Goal: Information Seeking & Learning: Learn about a topic

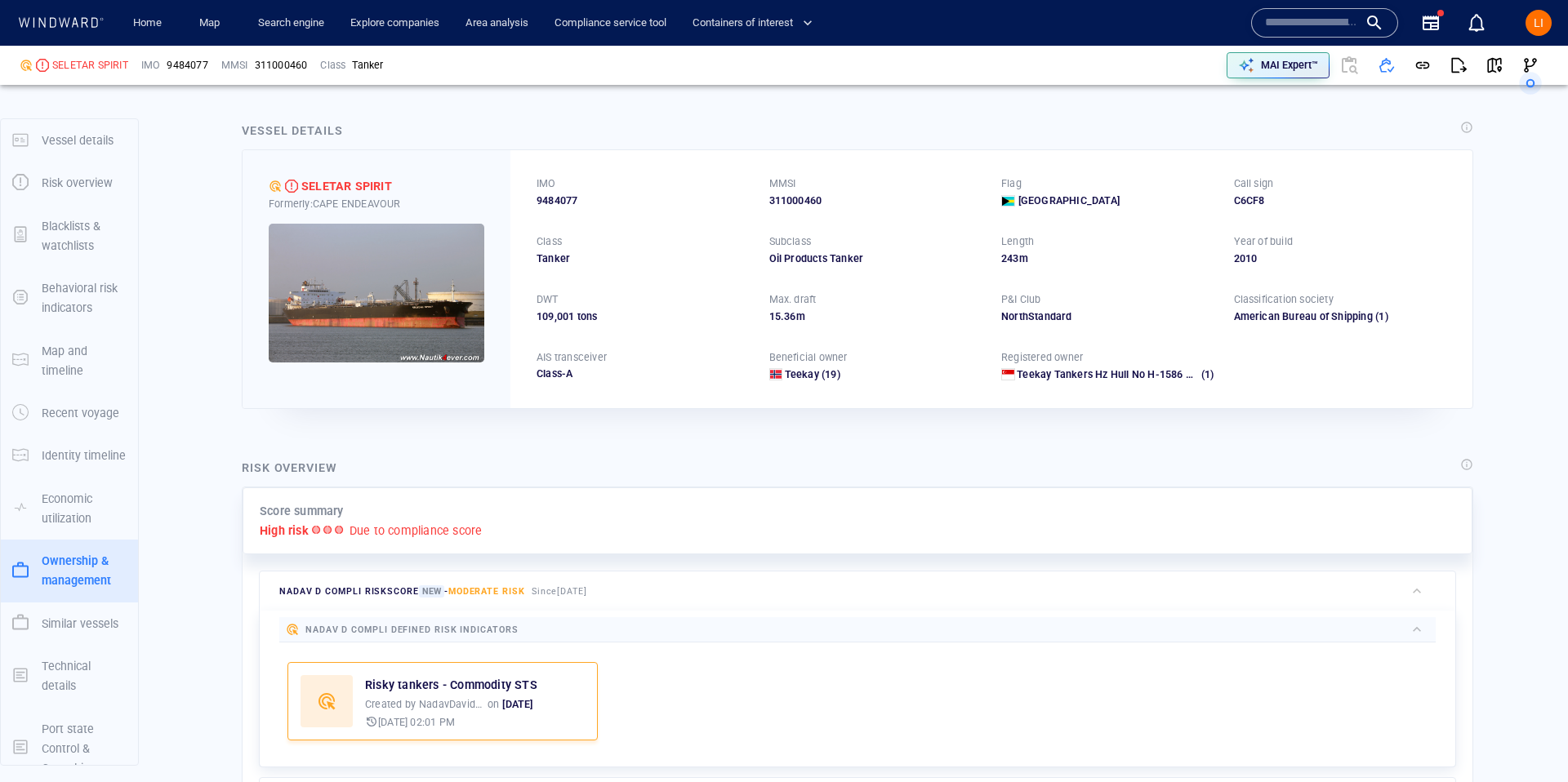
drag, startPoint x: 0, startPoint y: 0, endPoint x: 1305, endPoint y: 17, distance: 1305.1
click at [1305, 17] on input "text" at bounding box center [1312, 22] width 93 height 24
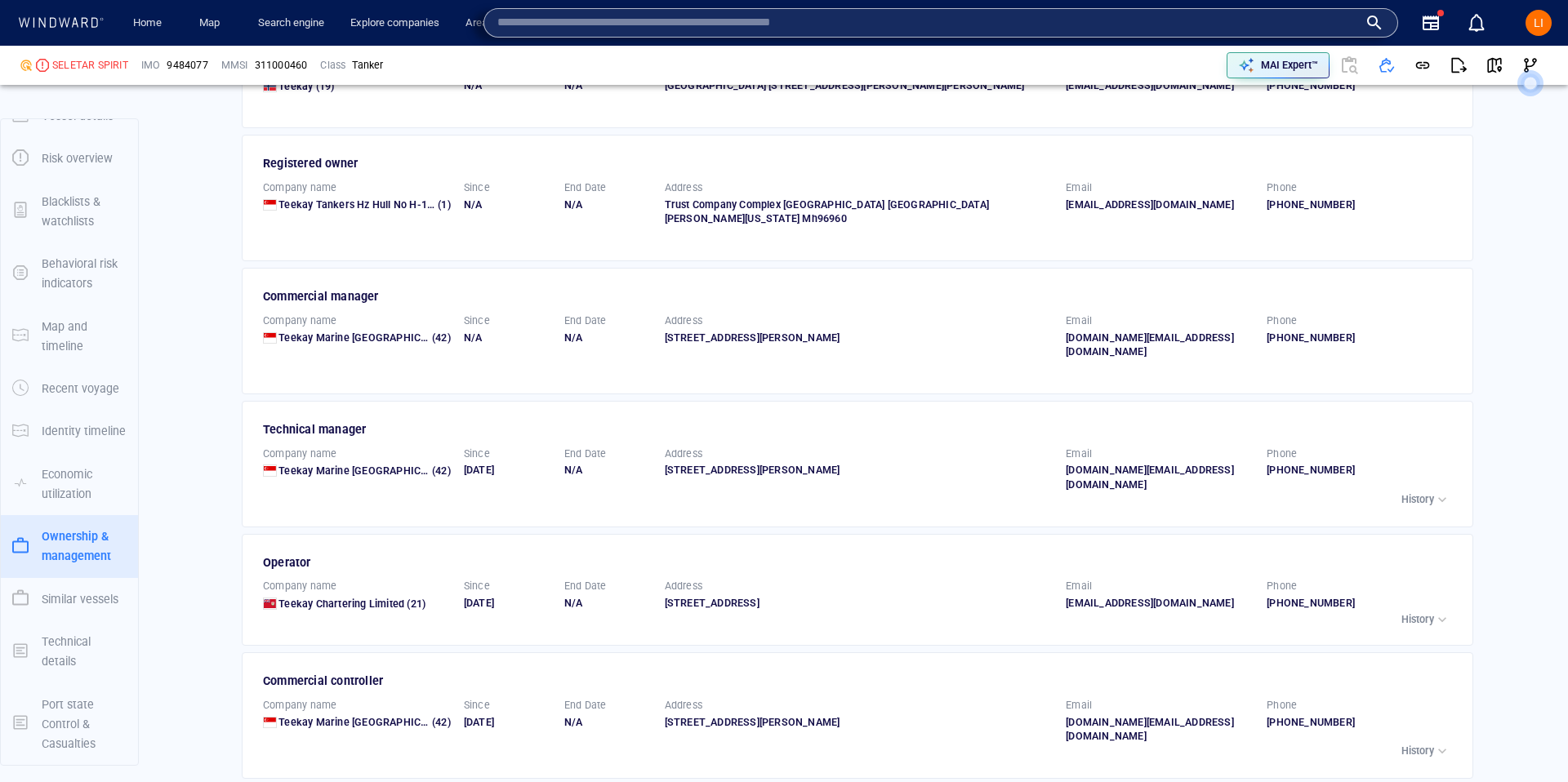
paste input "*******"
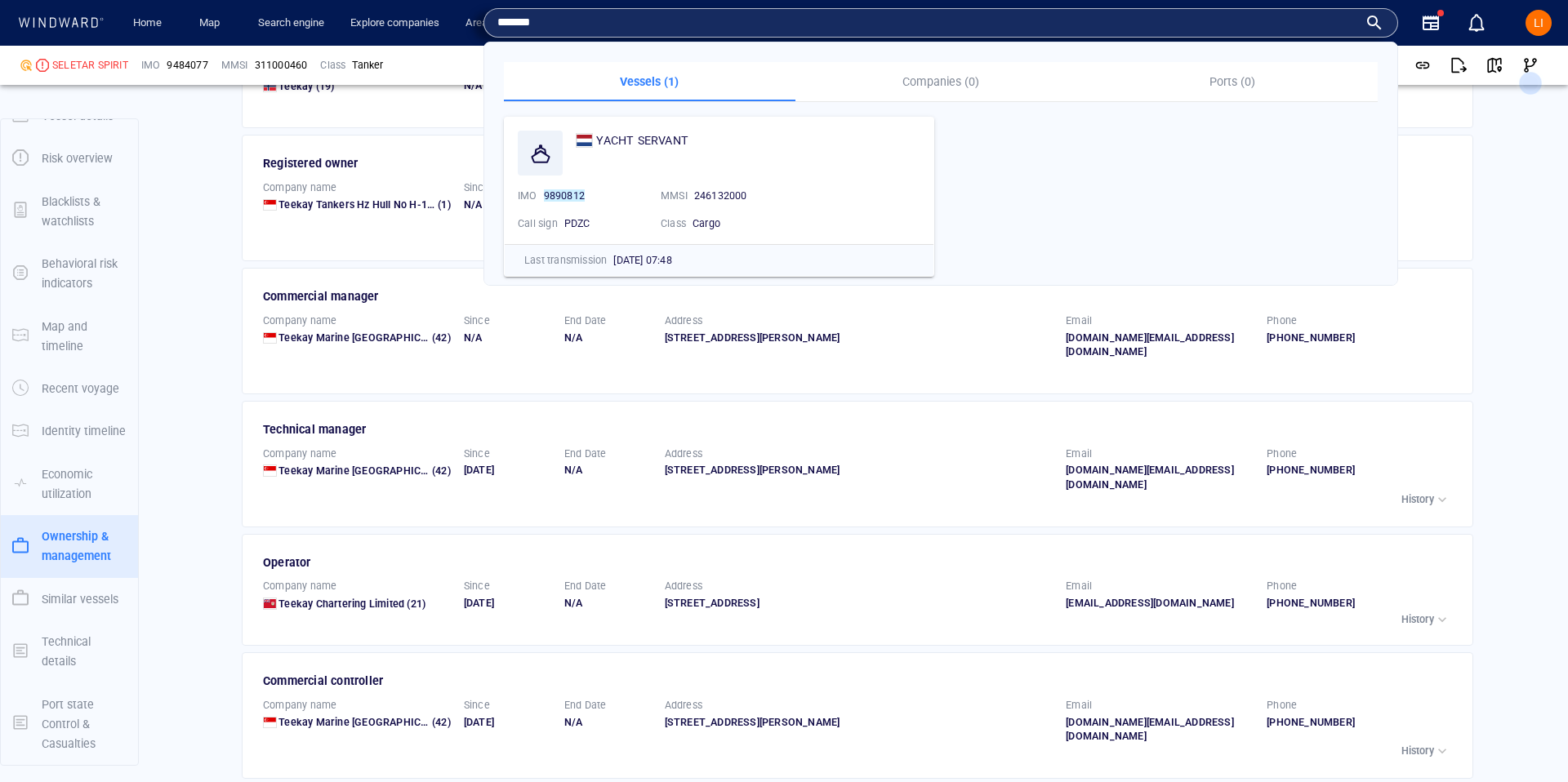
click at [684, 23] on input "*******" at bounding box center [928, 22] width 861 height 24
click at [683, 24] on input "*******" at bounding box center [928, 22] width 861 height 24
paste input "text"
type input "*******"
click at [638, 144] on span "STELLA" at bounding box center [649, 140] width 42 height 13
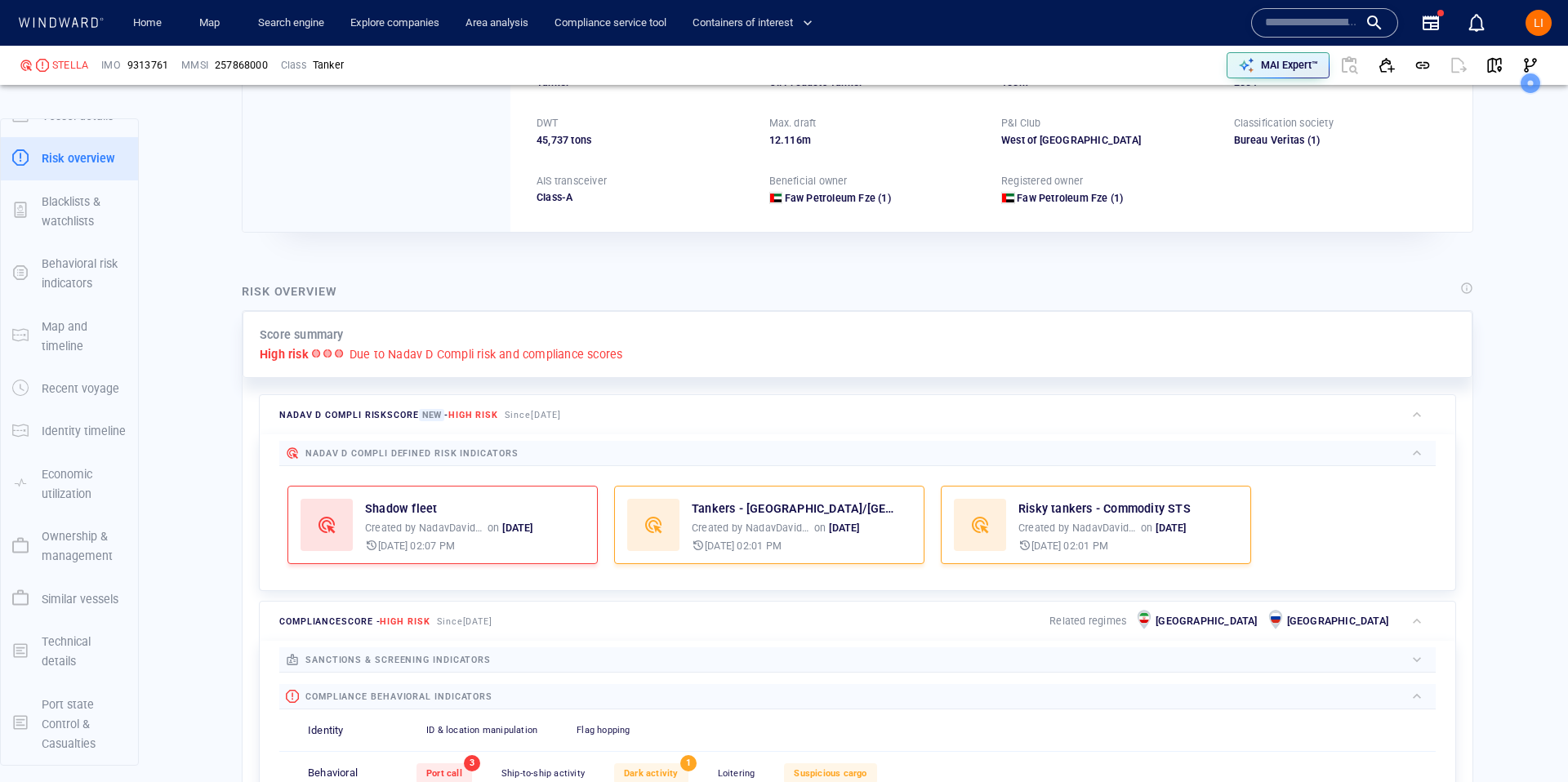
scroll to position [337, 0]
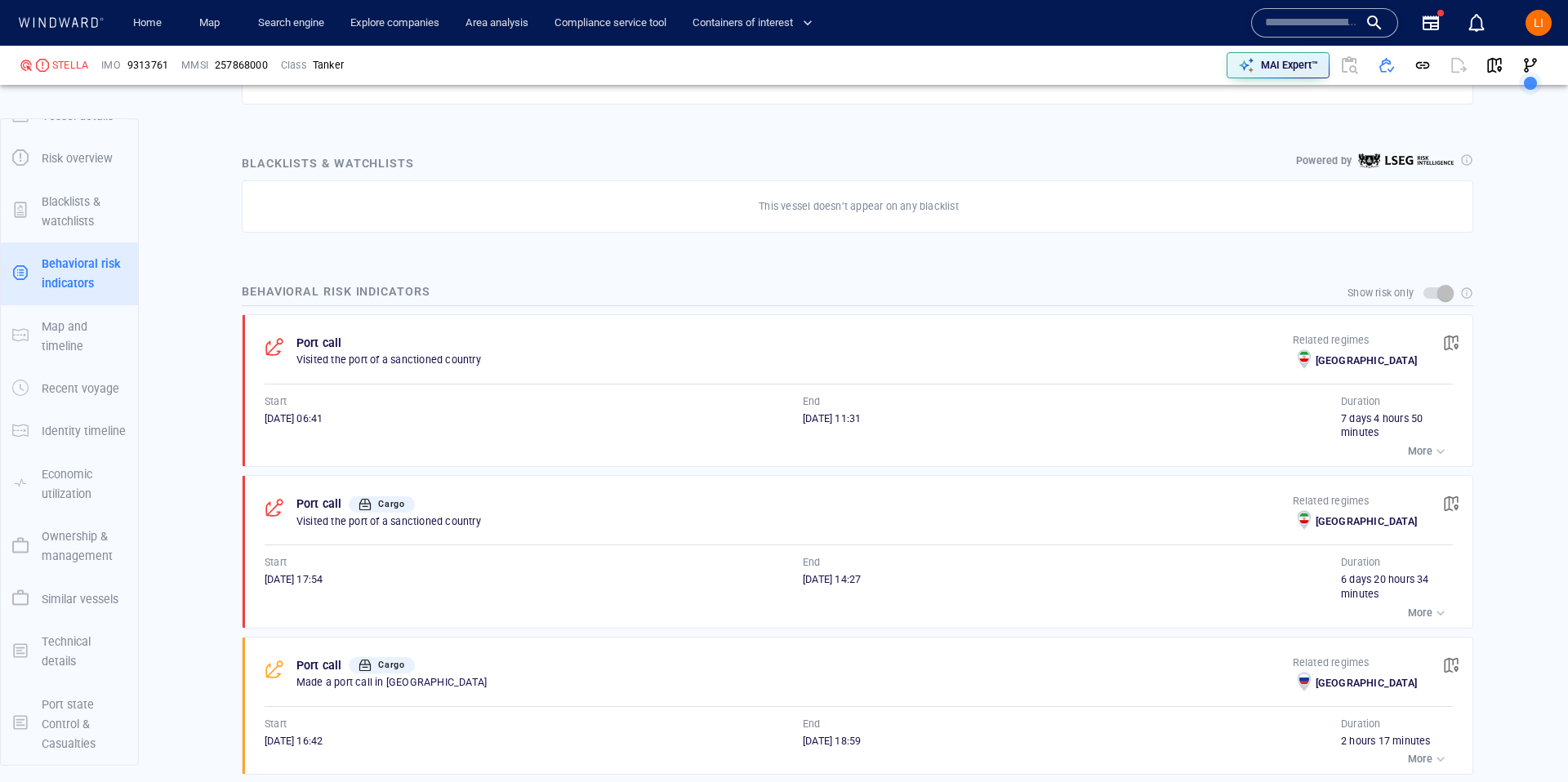
scroll to position [951, 0]
click at [1451, 341] on span "button" at bounding box center [1450, 343] width 17 height 17
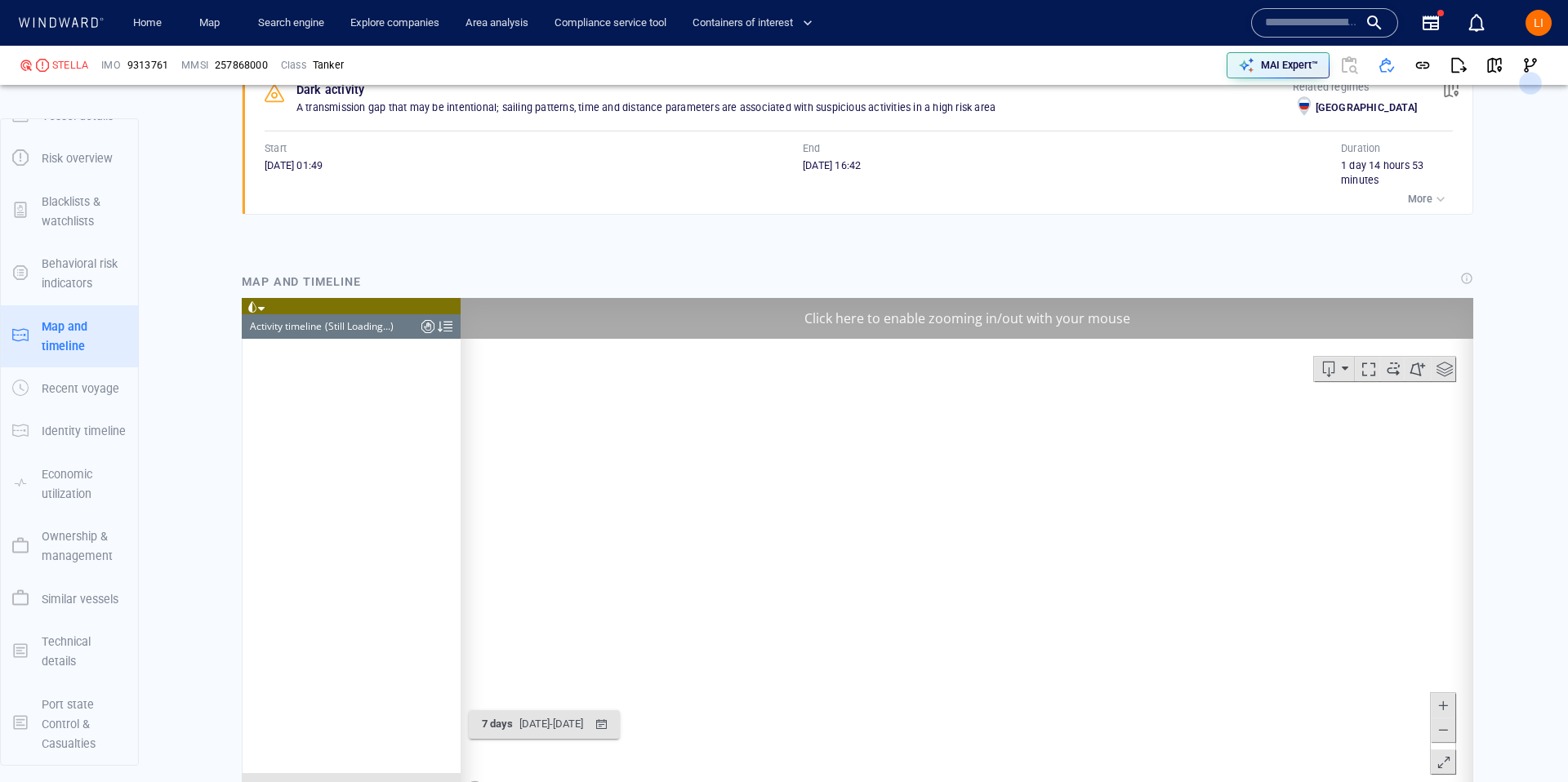
scroll to position [4940, 0]
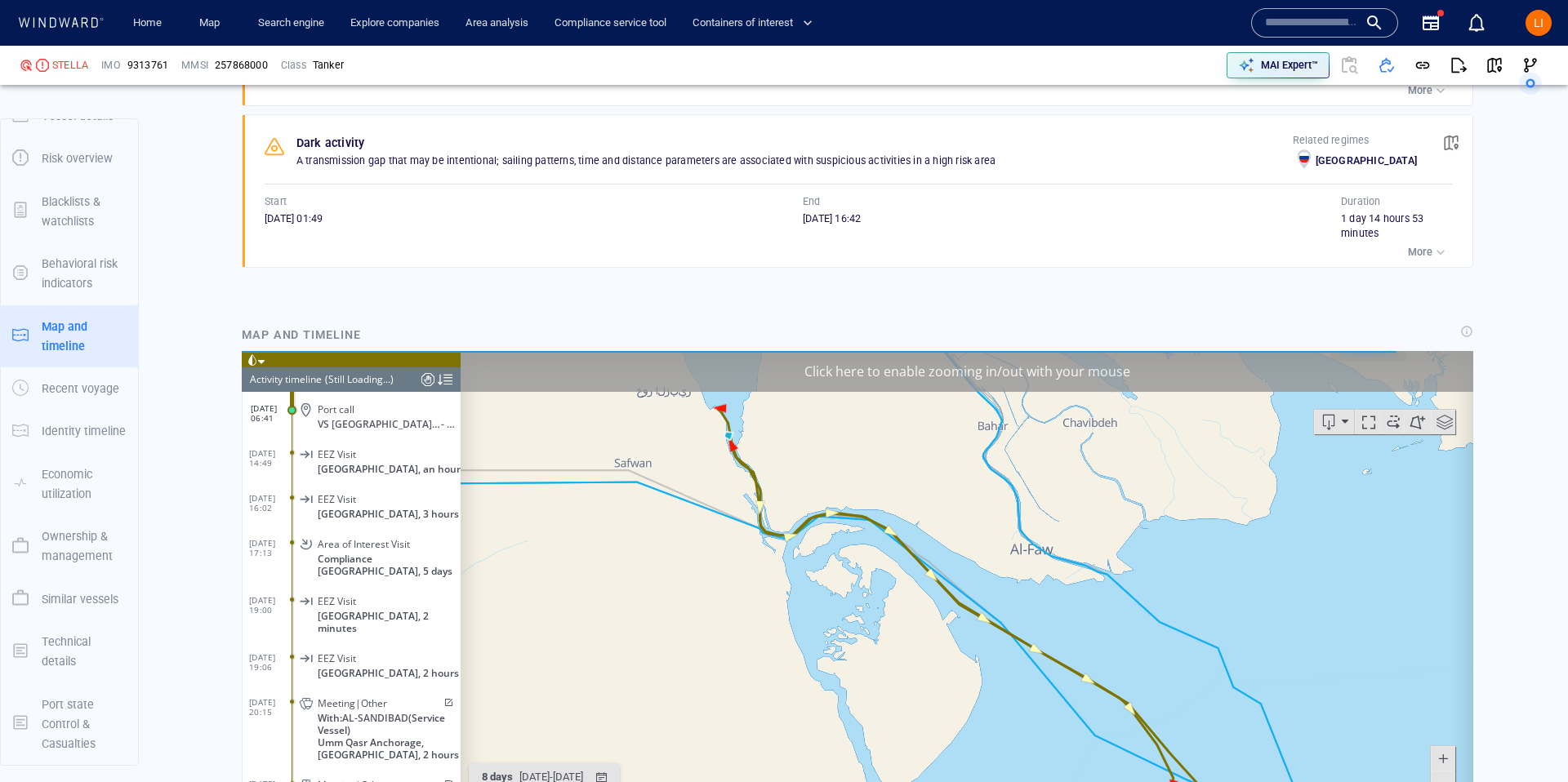
scroll to position [1615, 0]
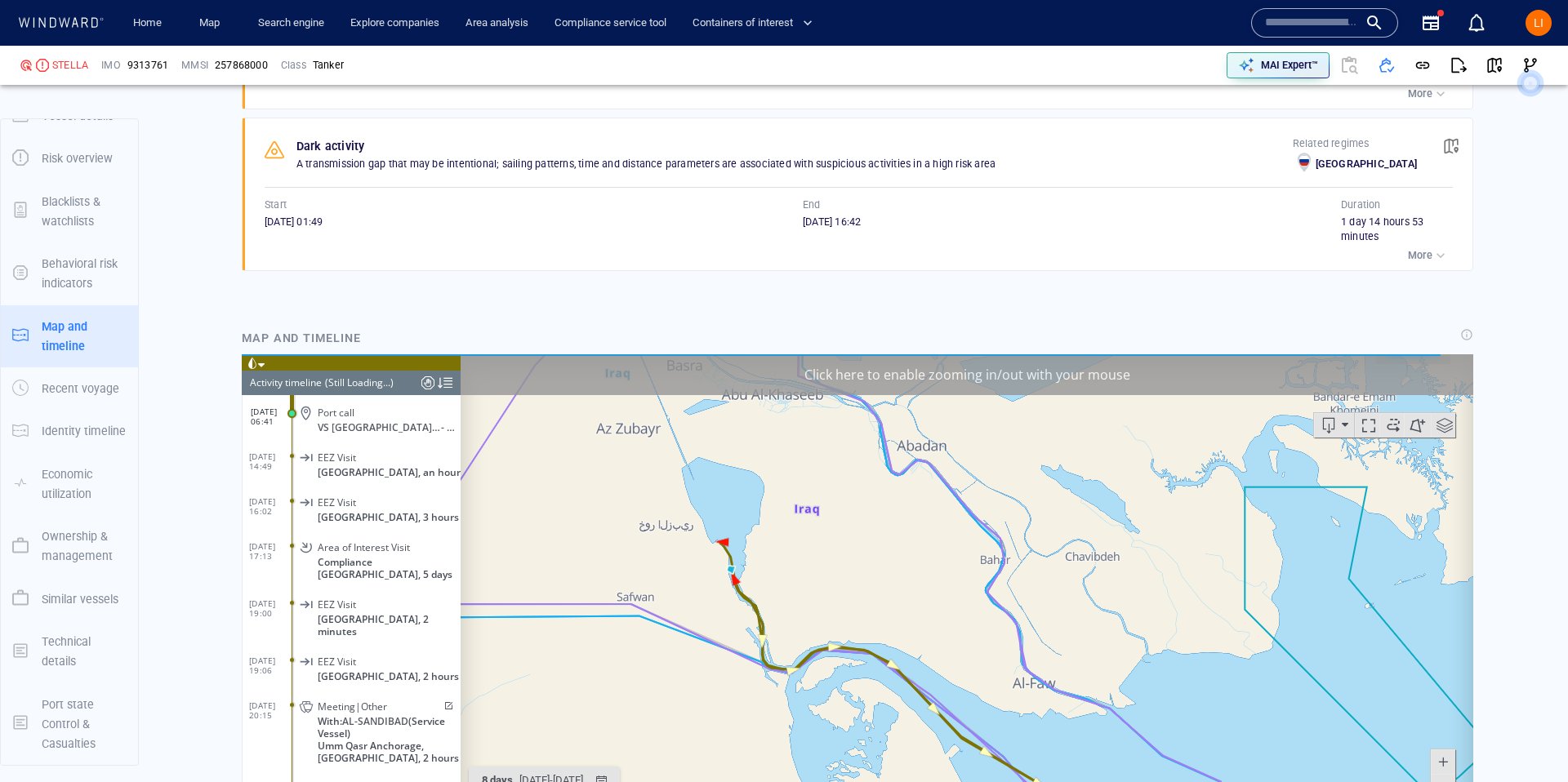
drag, startPoint x: 712, startPoint y: 462, endPoint x: 719, endPoint y: 593, distance: 131.2
click at [714, 595] on canvas "Map" at bounding box center [967, 607] width 1012 height 506
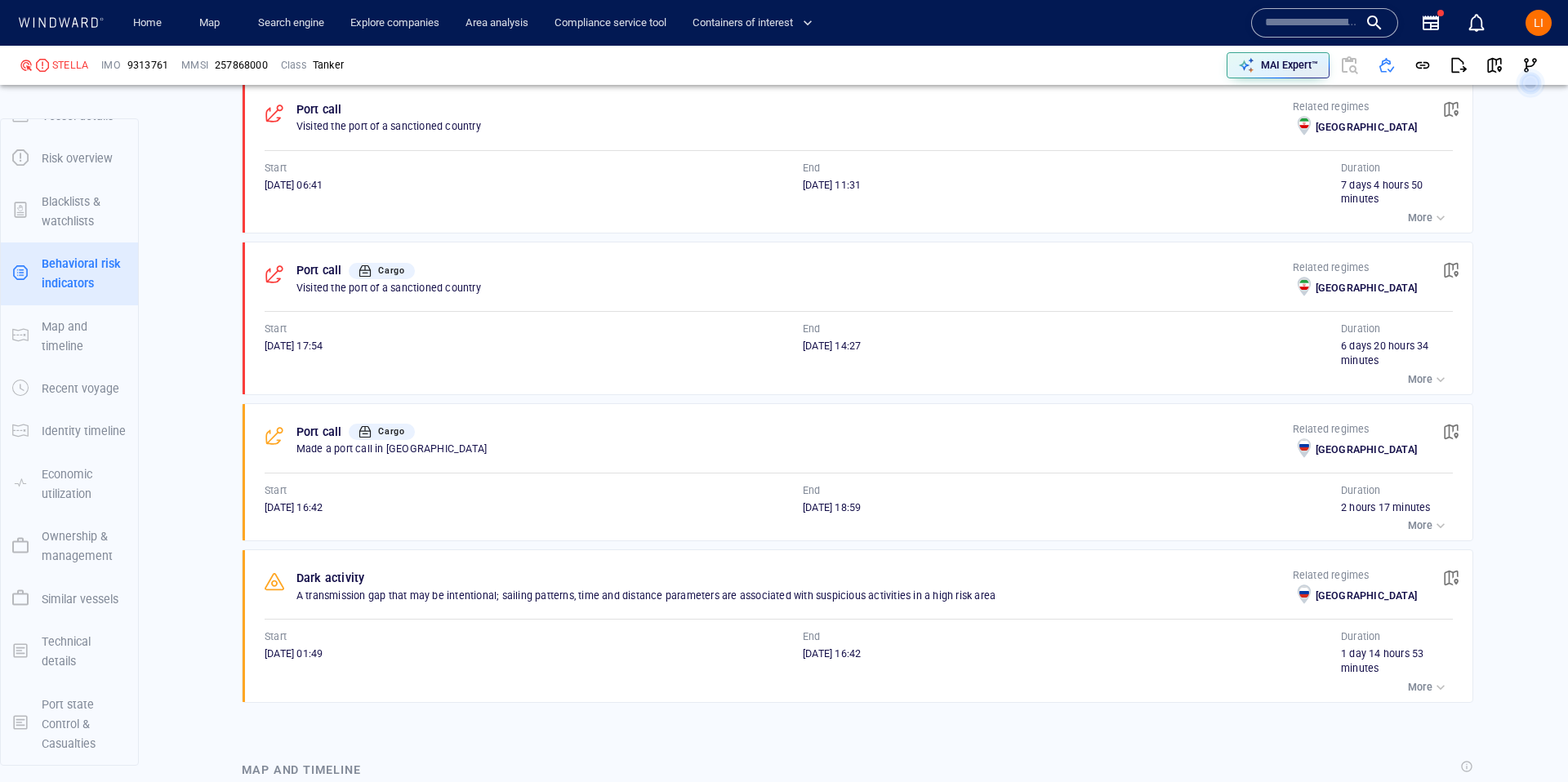
scroll to position [1136, 0]
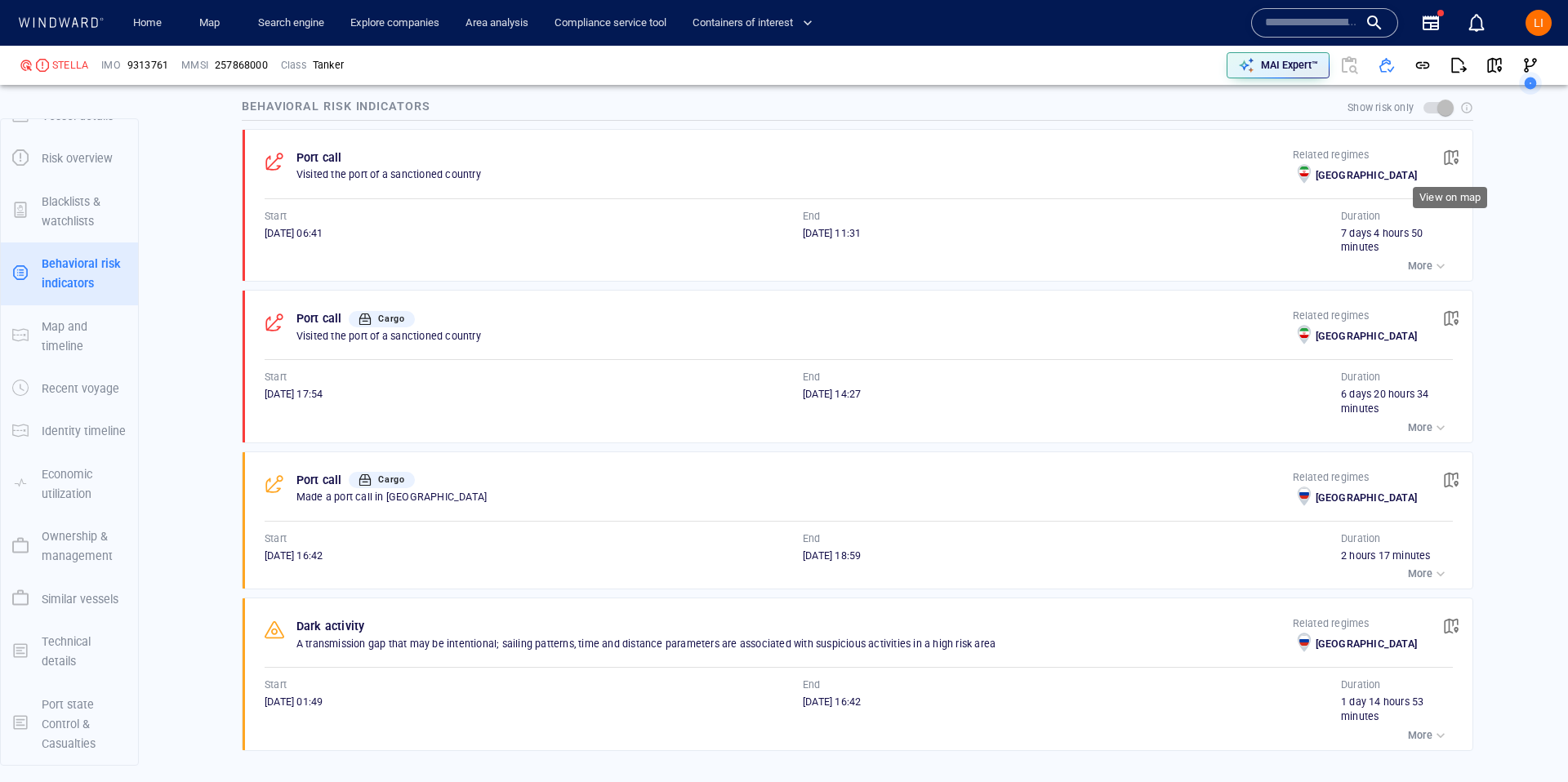
click at [1456, 156] on span "button" at bounding box center [1450, 157] width 17 height 17
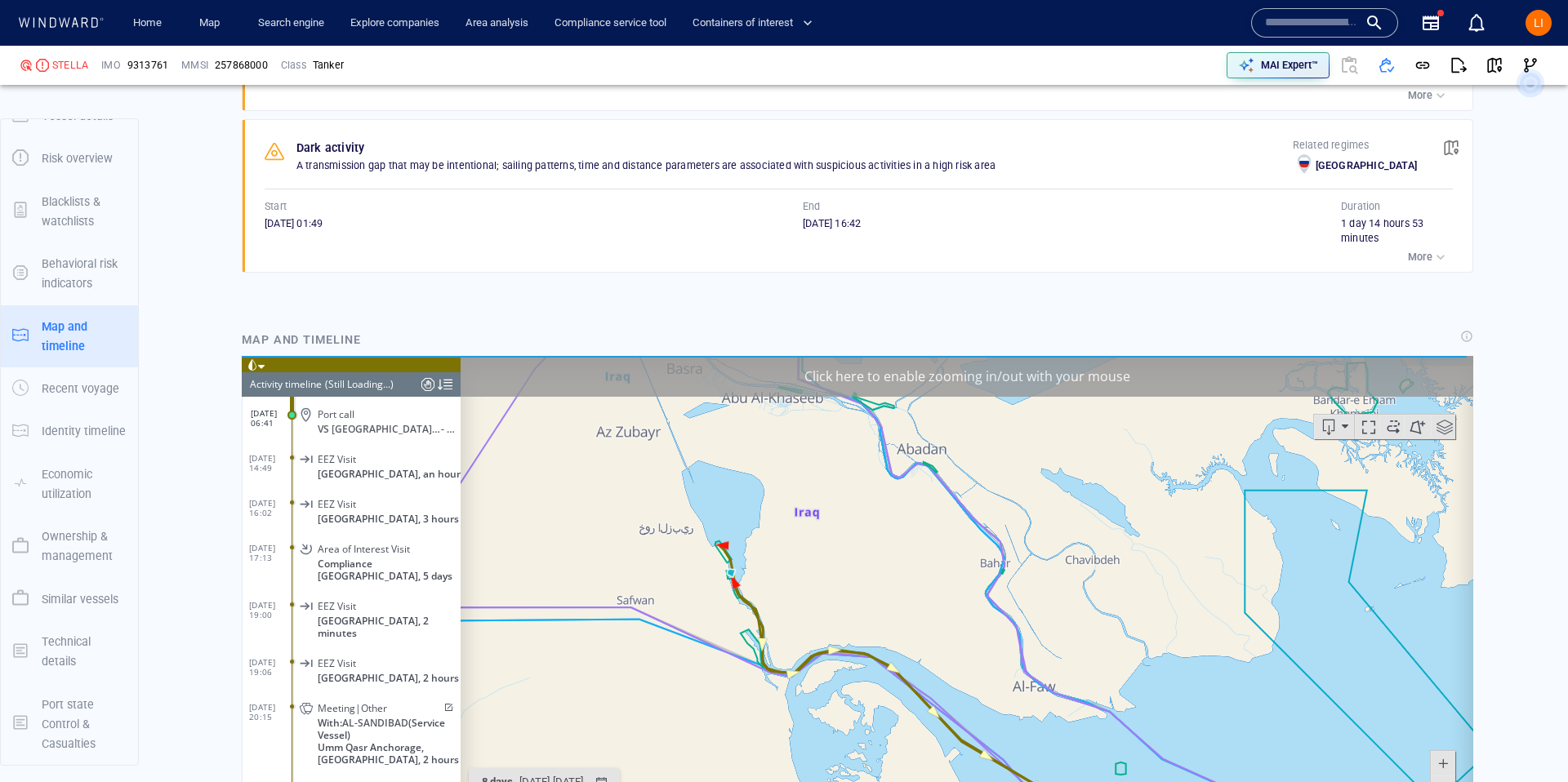
scroll to position [1671, 0]
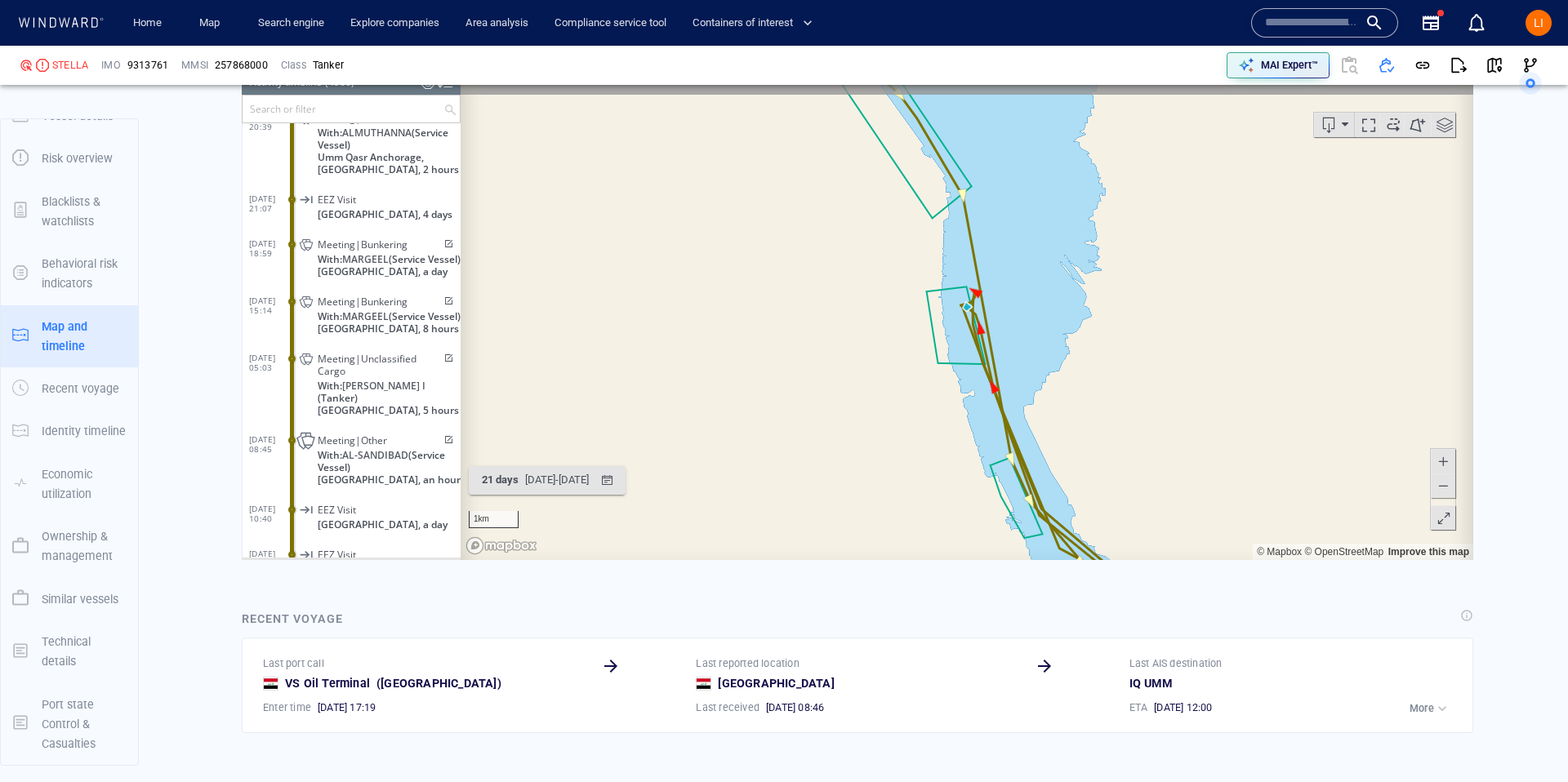
scroll to position [1930, 0]
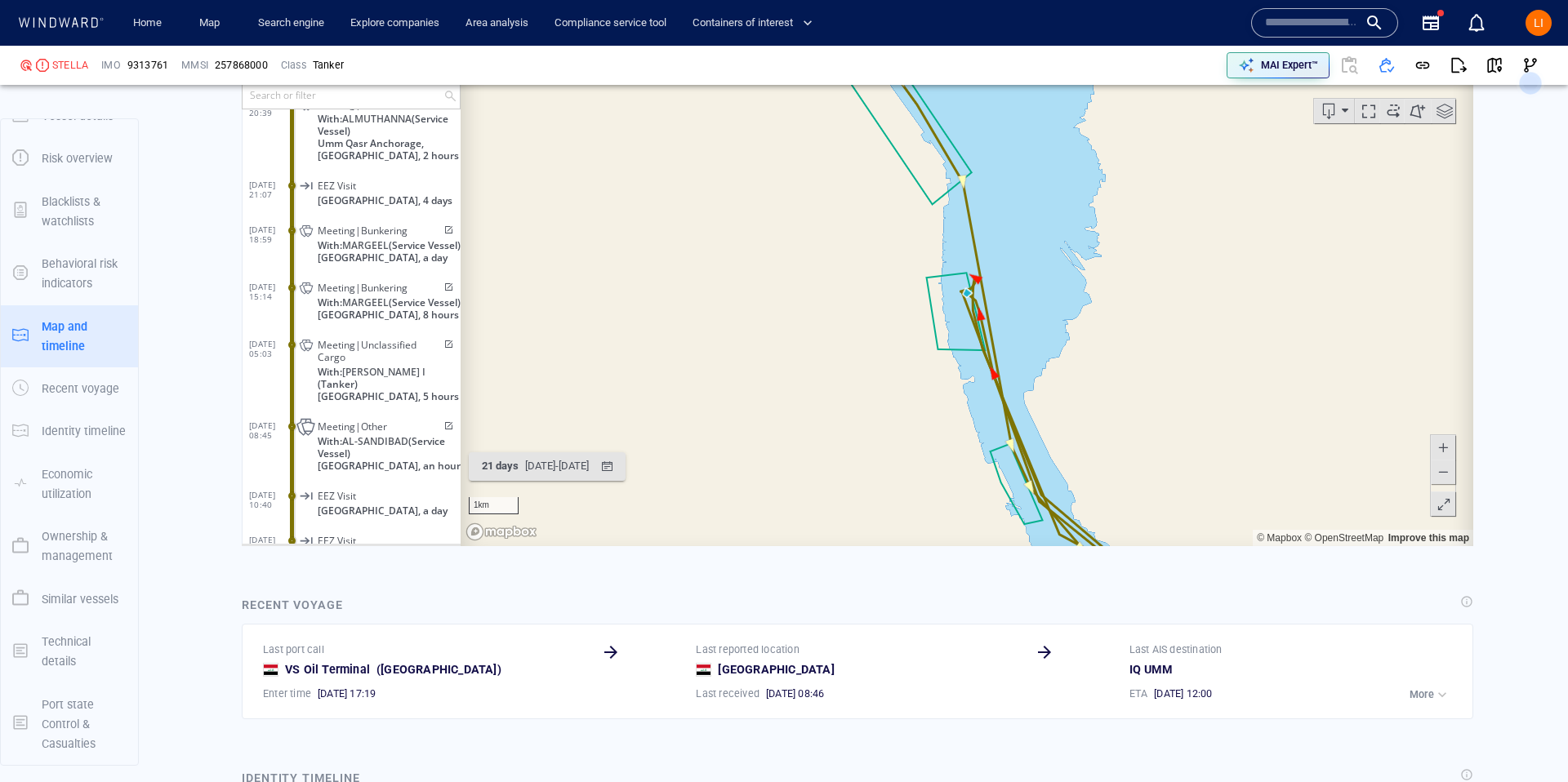
click at [1441, 471] on span at bounding box center [1443, 471] width 17 height 24
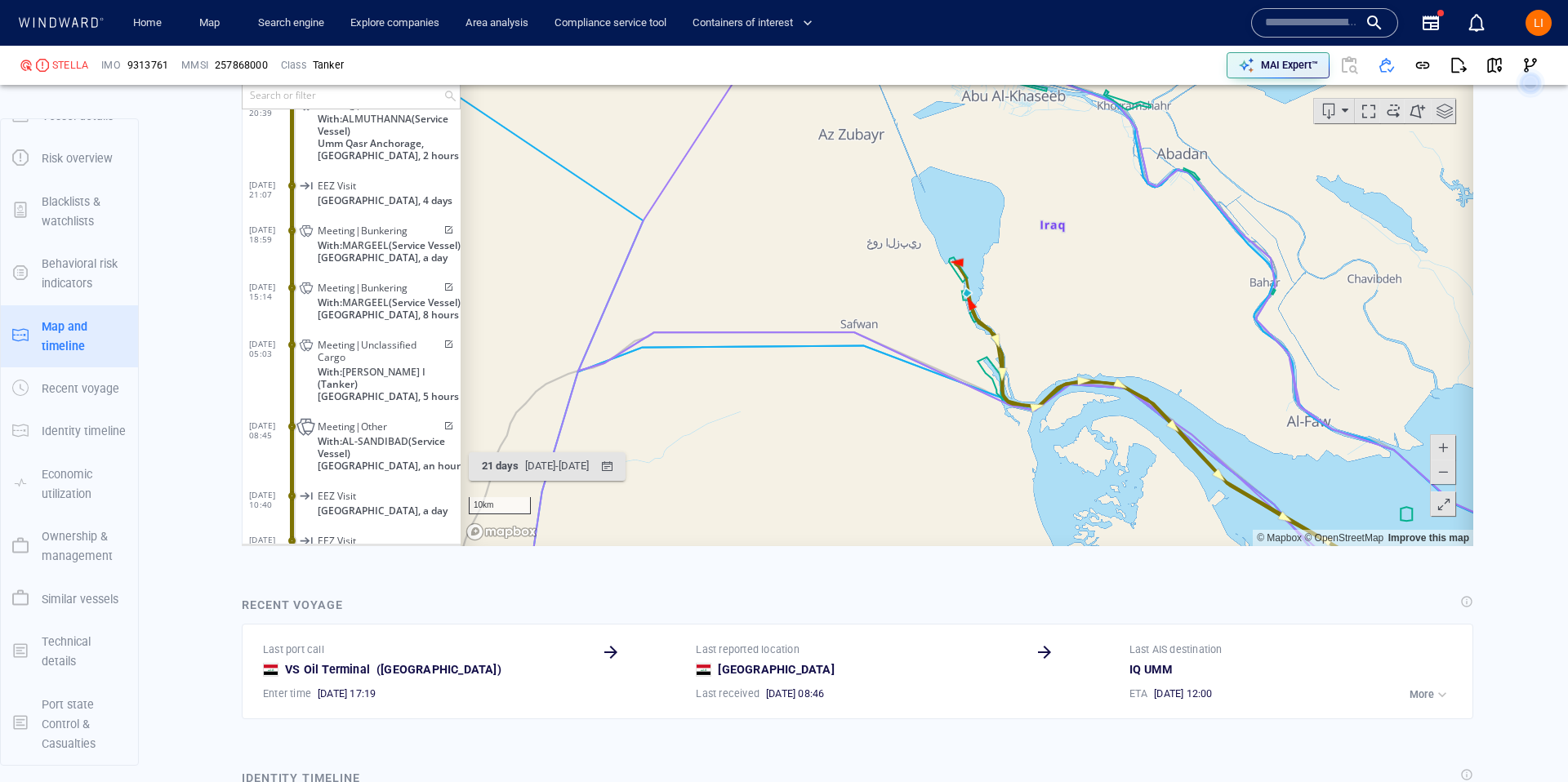
click at [1441, 471] on span at bounding box center [1443, 471] width 17 height 24
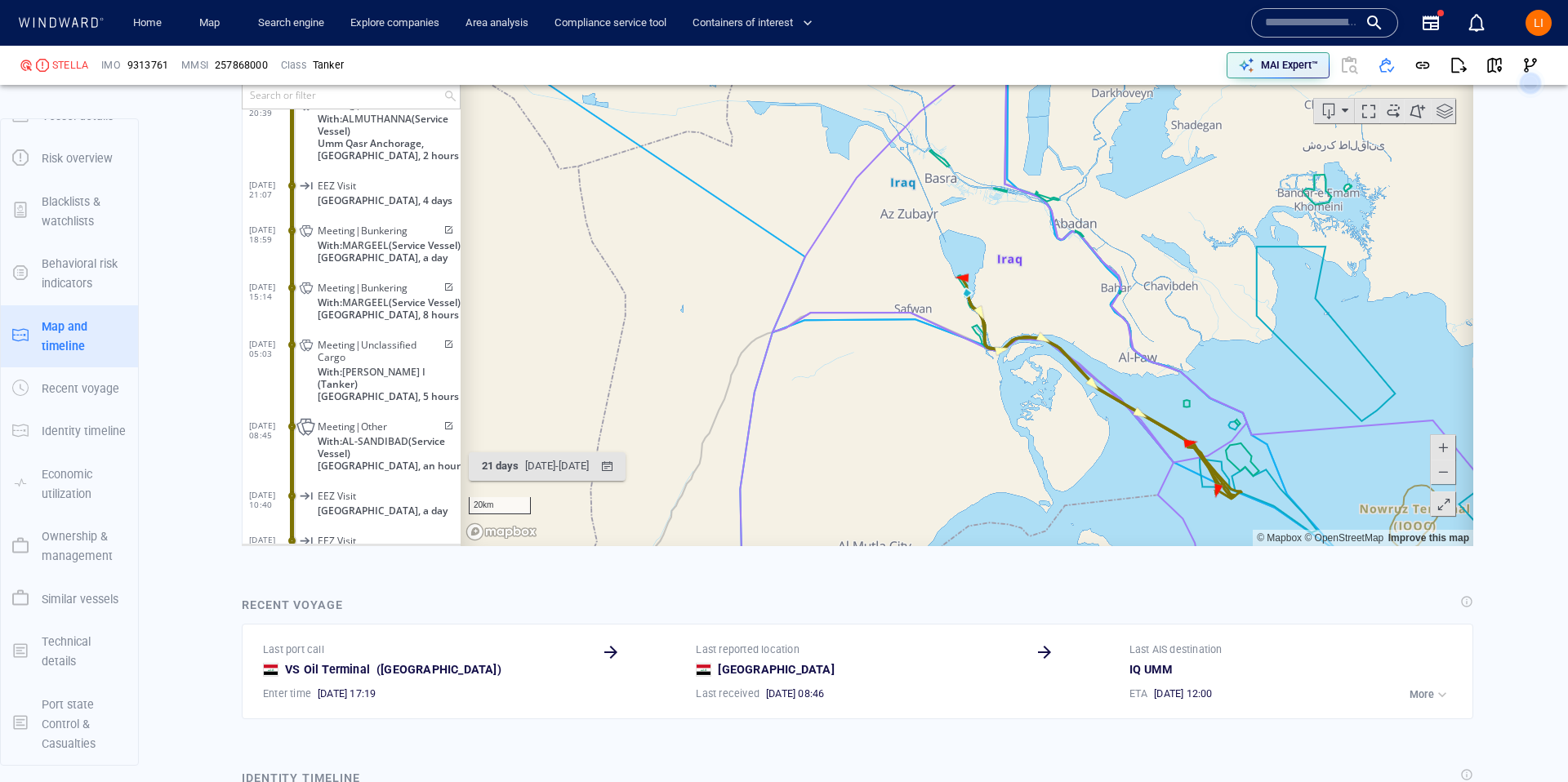
click at [1441, 471] on span at bounding box center [1443, 471] width 17 height 24
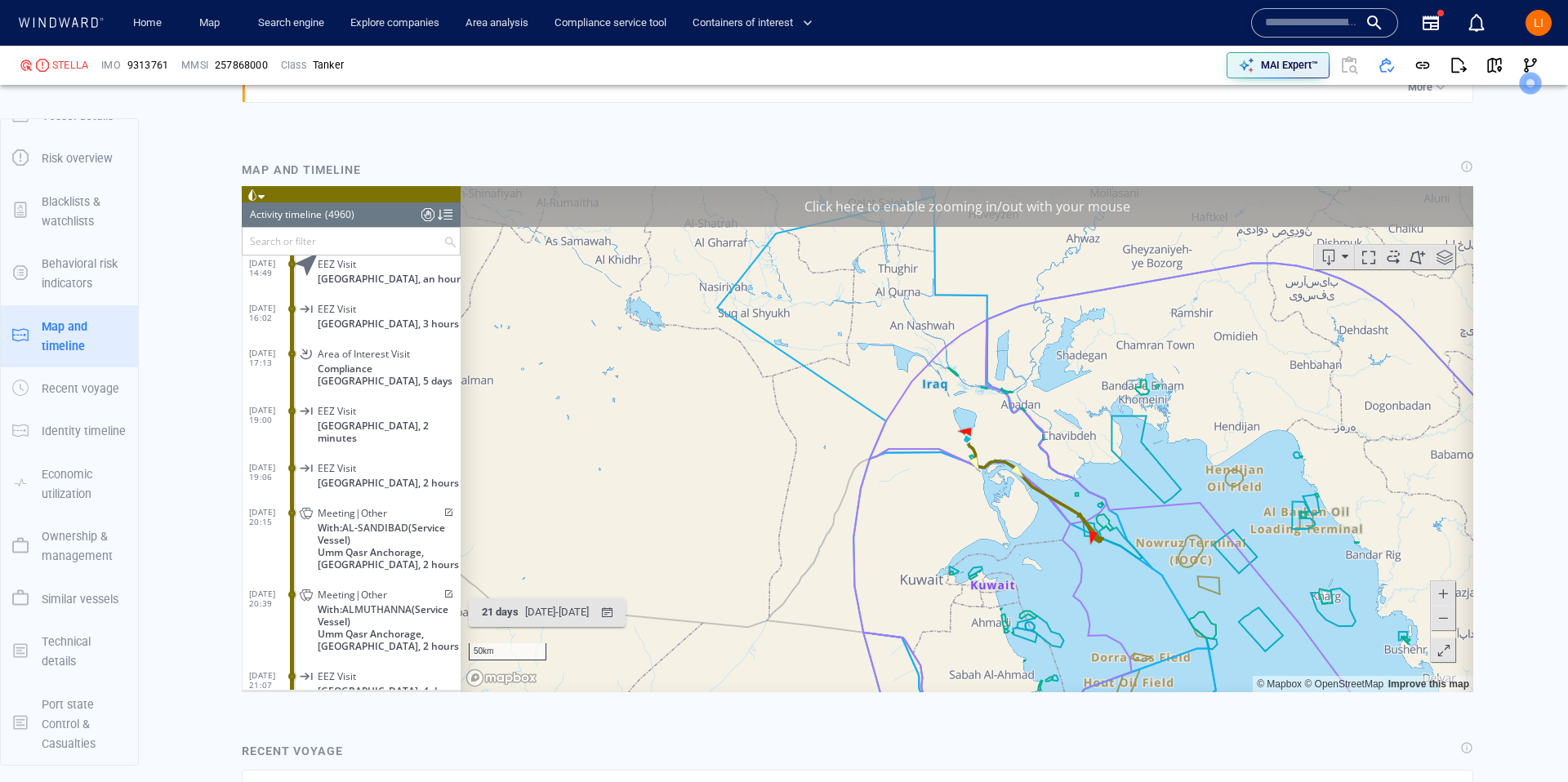
scroll to position [1768, 0]
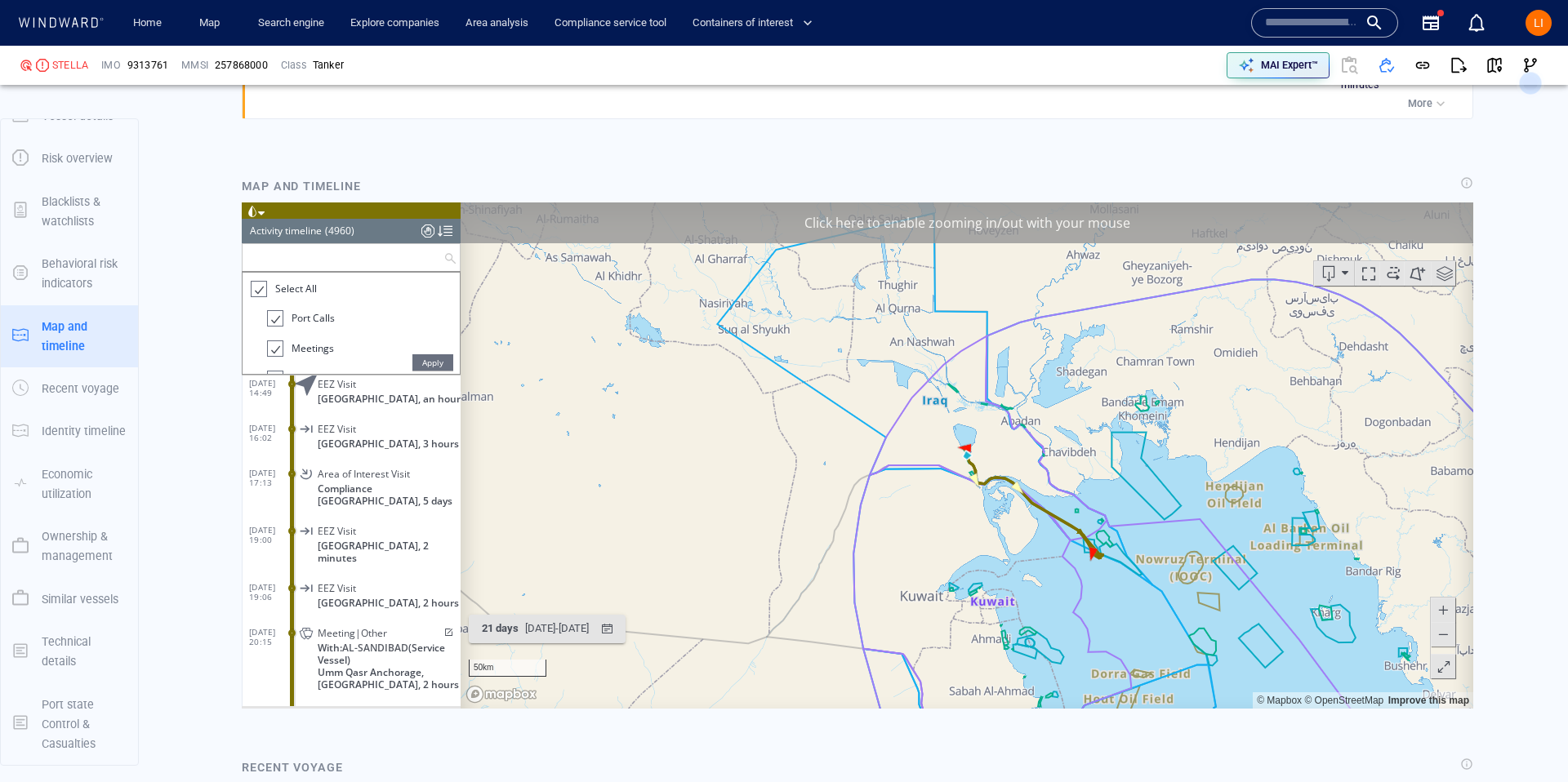
click at [342, 263] on input "text" at bounding box center [343, 257] width 201 height 27
drag, startPoint x: 261, startPoint y: 286, endPoint x: 268, endPoint y: 292, distance: 9.2
click at [262, 286] on div at bounding box center [257, 289] width 17 height 18
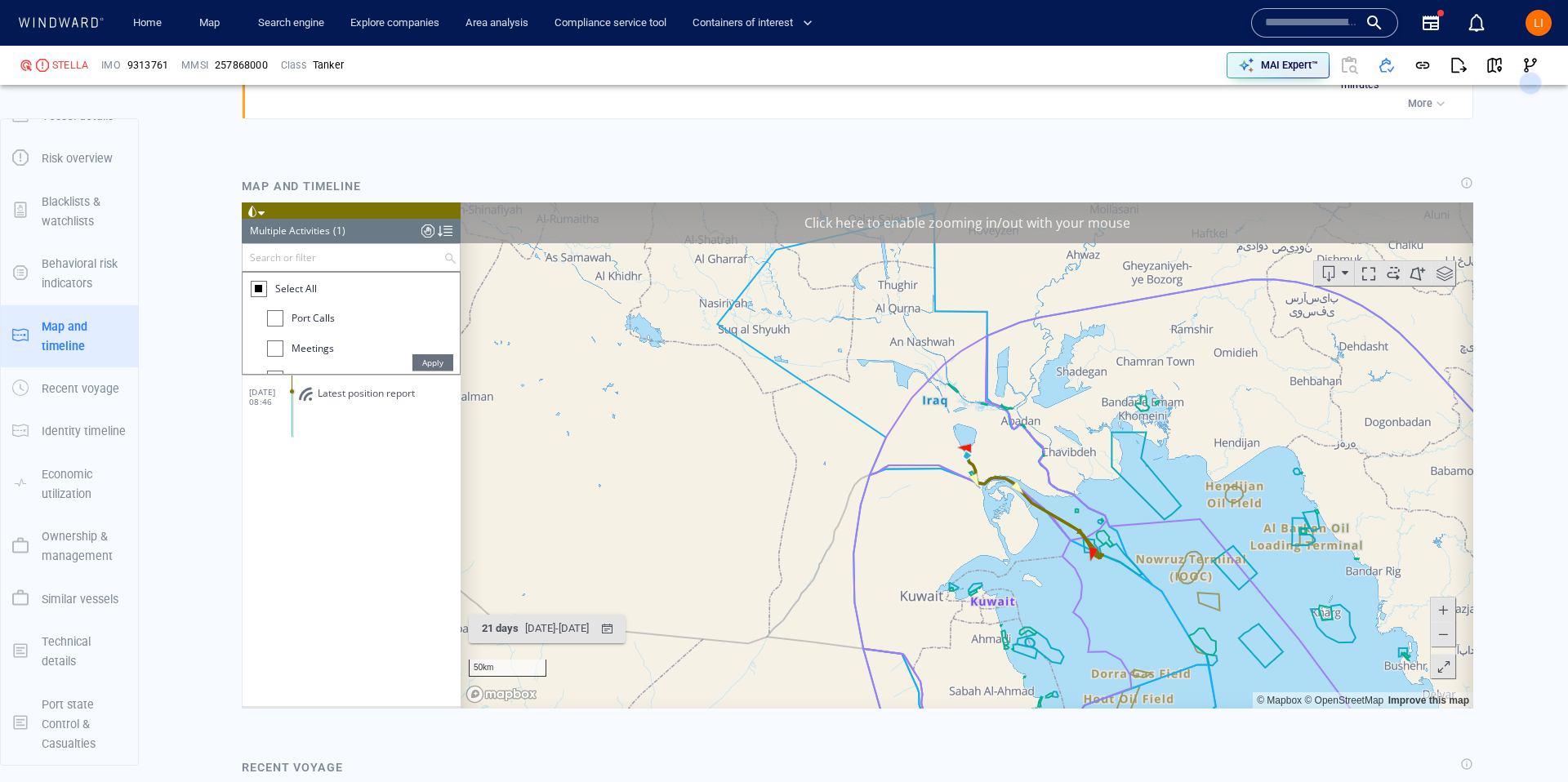
drag, startPoint x: 275, startPoint y: 315, endPoint x: 351, endPoint y: 334, distance: 78.3
click at [276, 314] on div at bounding box center [275, 318] width 17 height 17
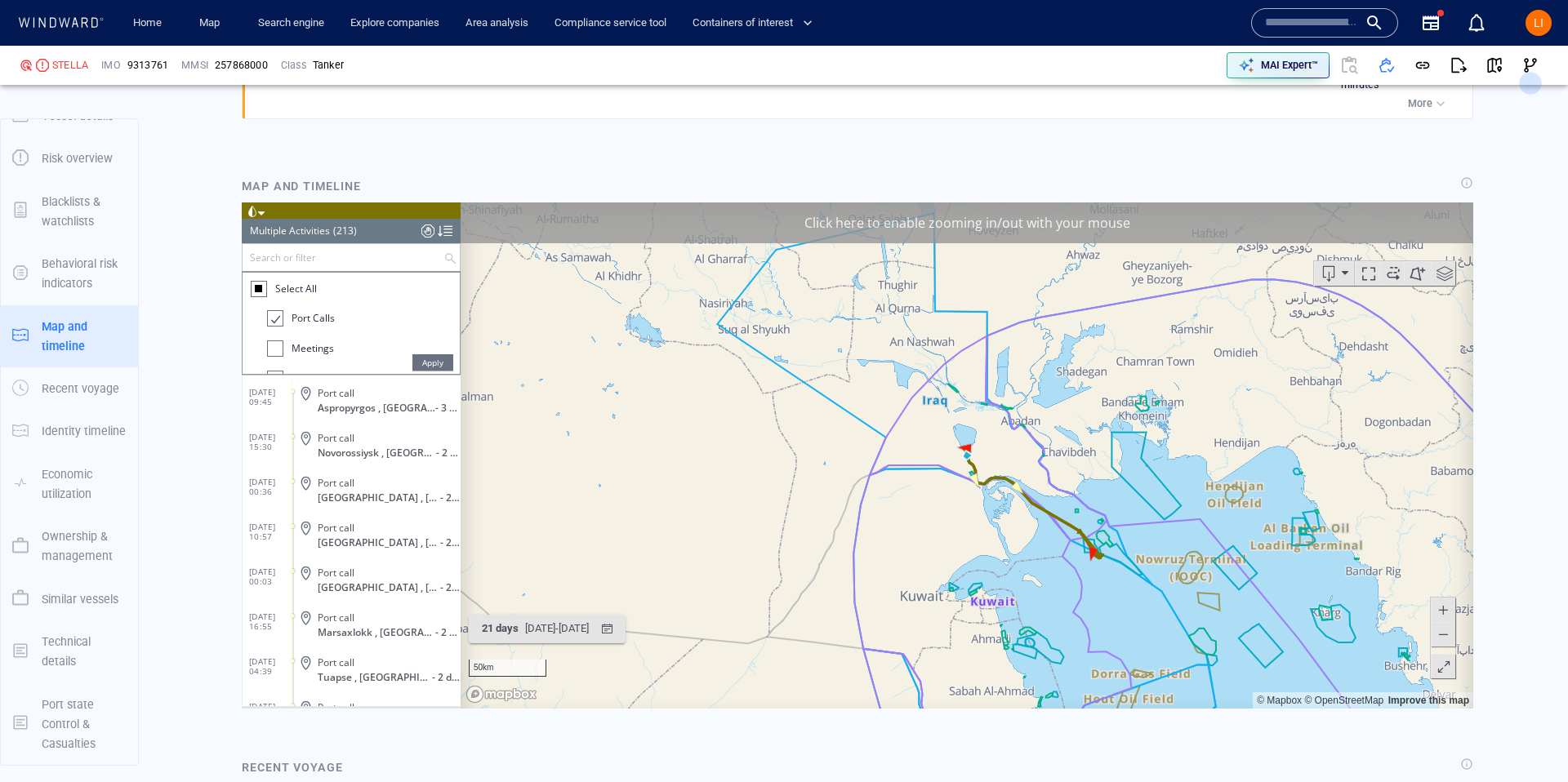
click at [426, 358] on span "Apply" at bounding box center [432, 362] width 41 height 17
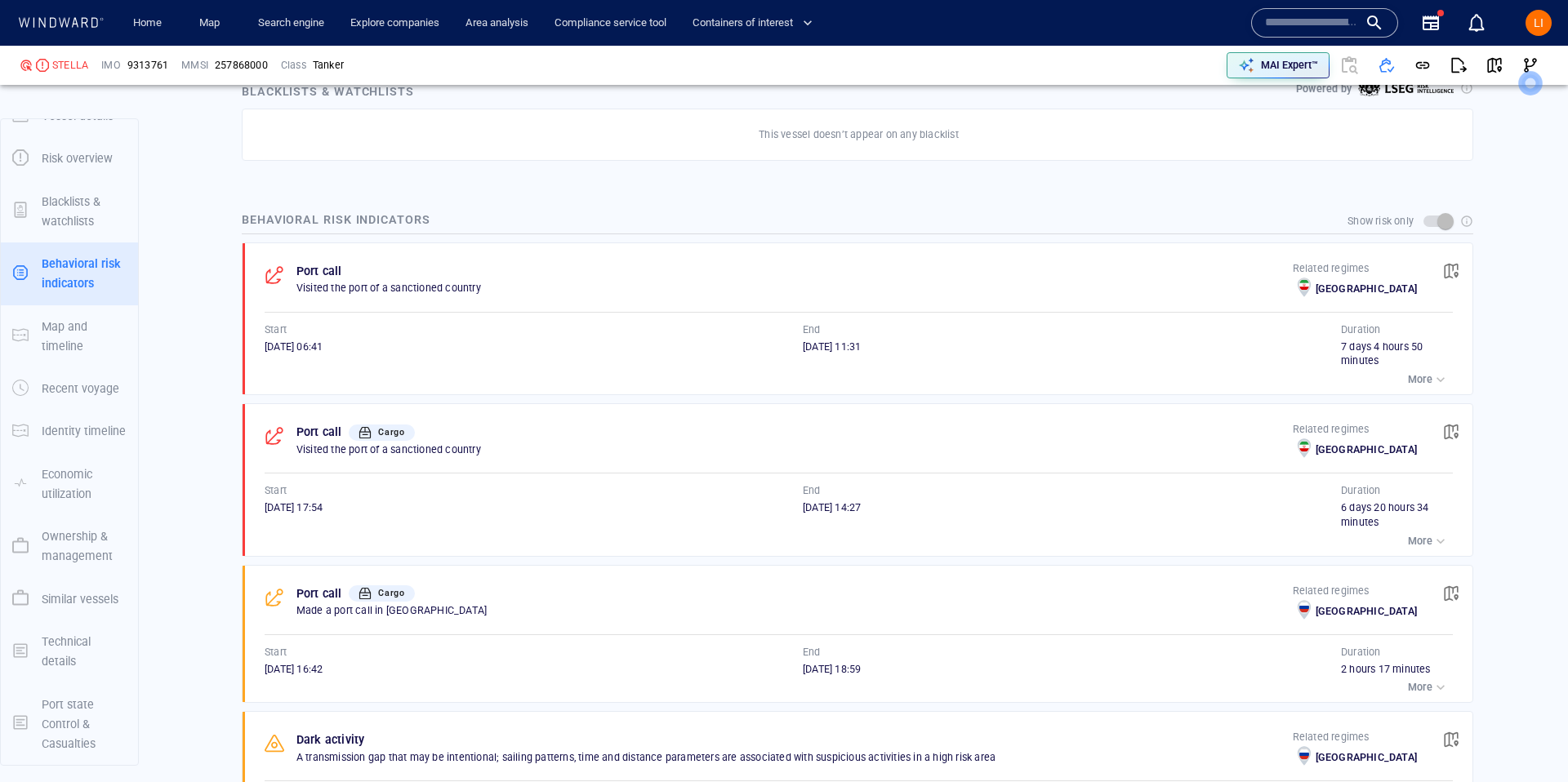
scroll to position [1026, 0]
click at [1451, 432] on span "button" at bounding box center [1450, 428] width 17 height 17
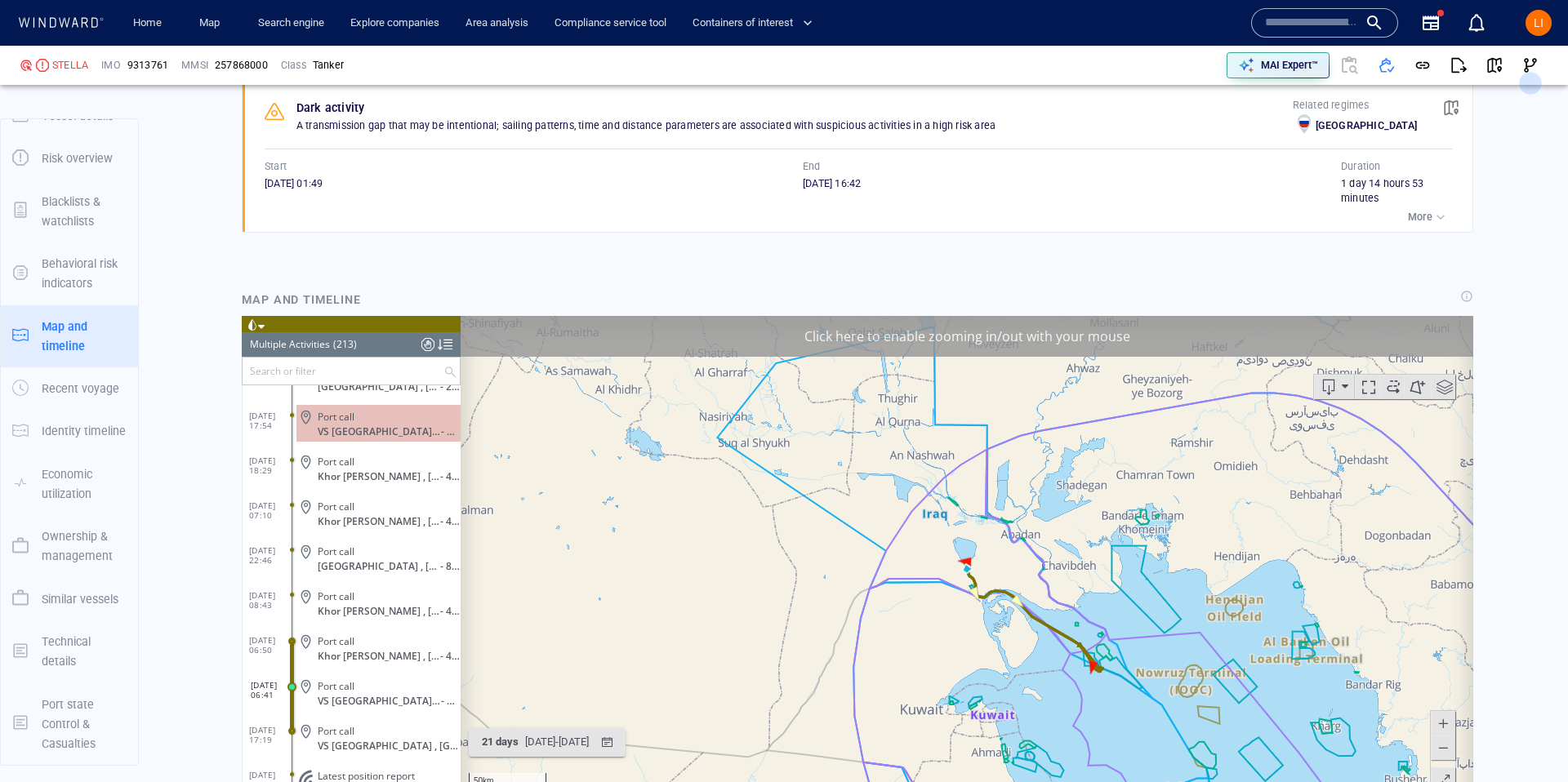
scroll to position [1671, 0]
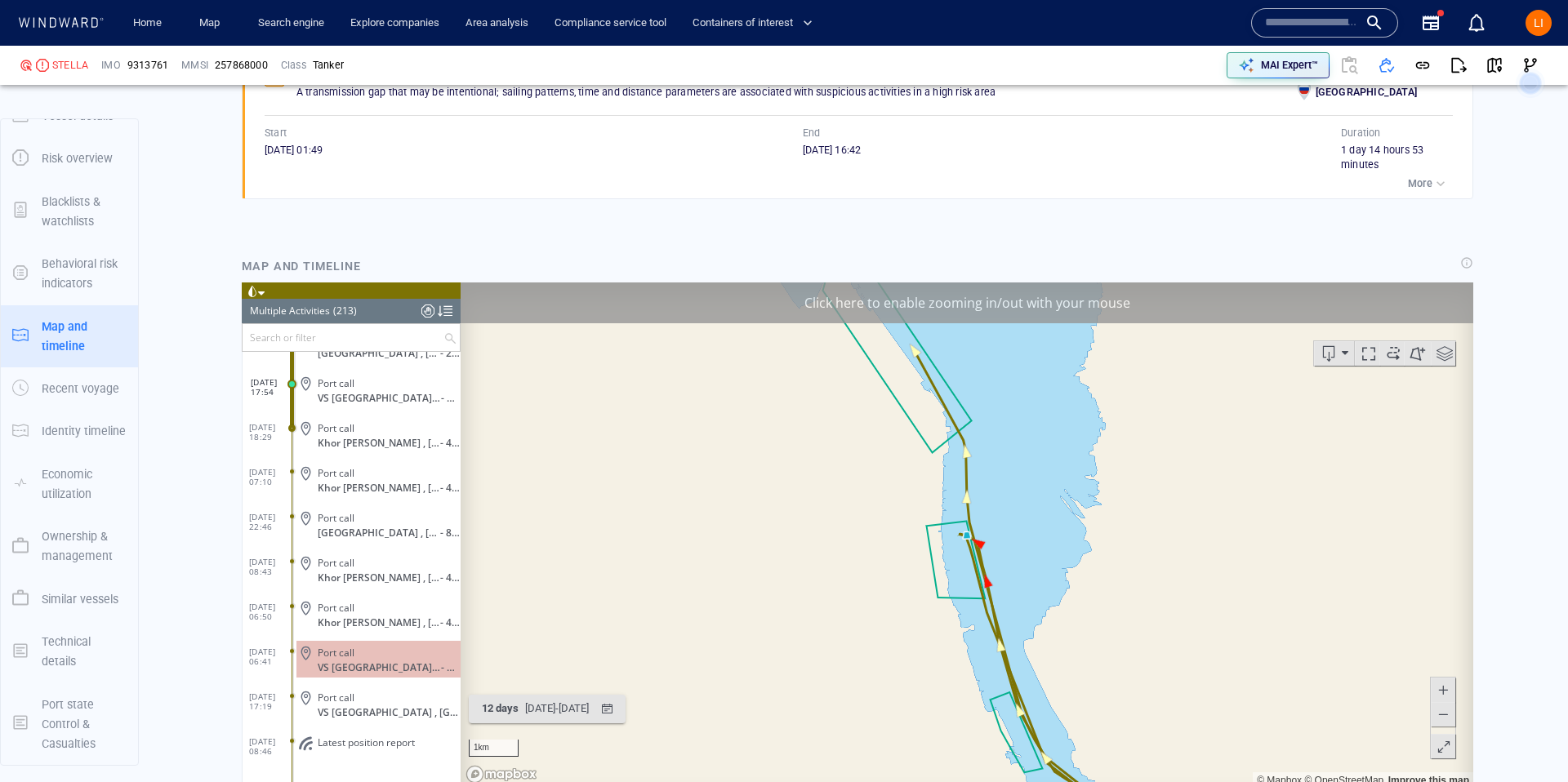
scroll to position [1733, 0]
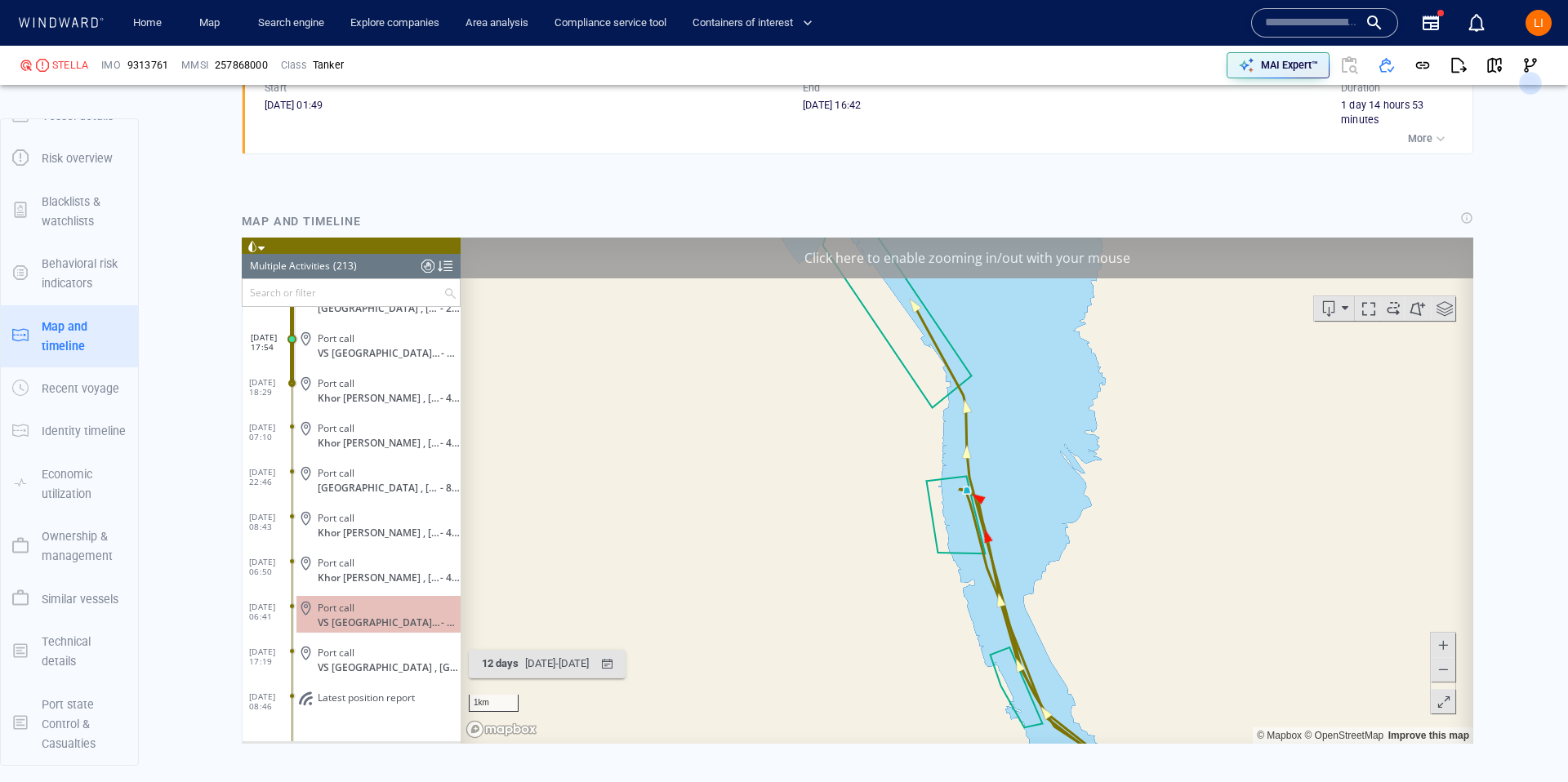
click at [1451, 674] on button at bounding box center [1443, 669] width 24 height 24
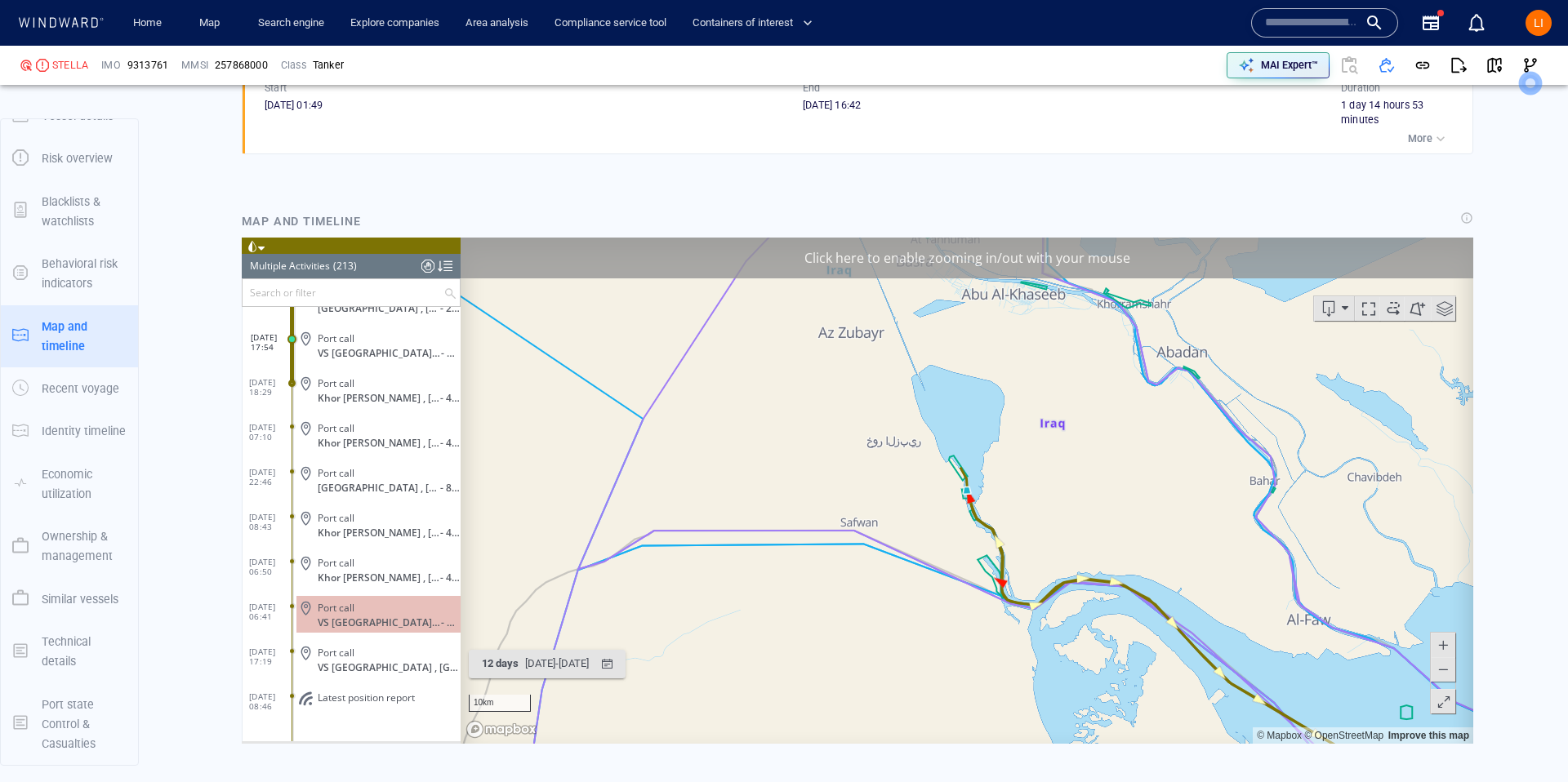
click at [1451, 674] on button at bounding box center [1443, 669] width 24 height 24
click at [1450, 674] on button at bounding box center [1443, 669] width 24 height 24
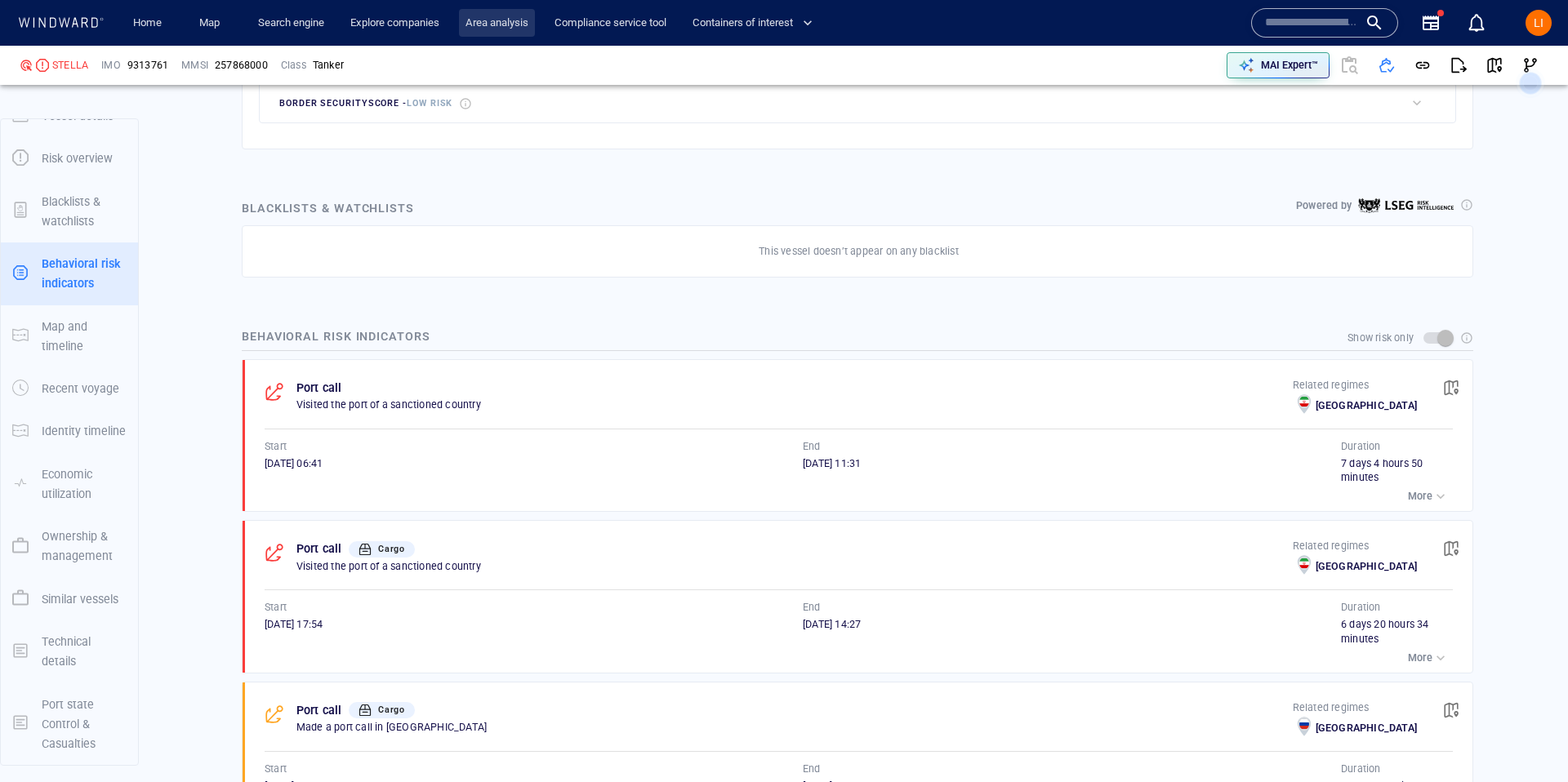
scroll to position [24, 0]
click at [1494, 60] on span "button" at bounding box center [1494, 65] width 17 height 17
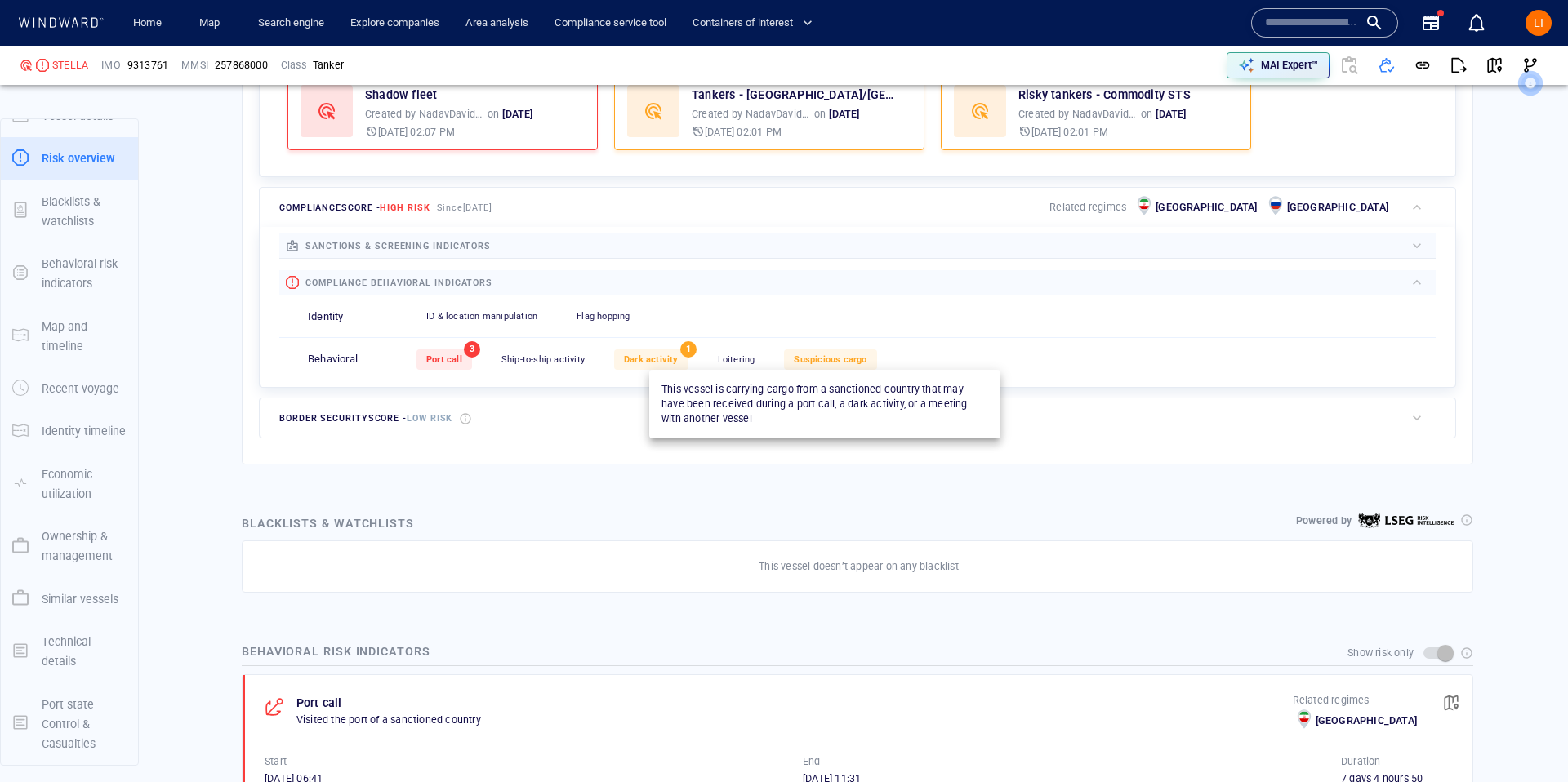
click at [822, 357] on span "Suspicious cargo" at bounding box center [830, 359] width 73 height 11
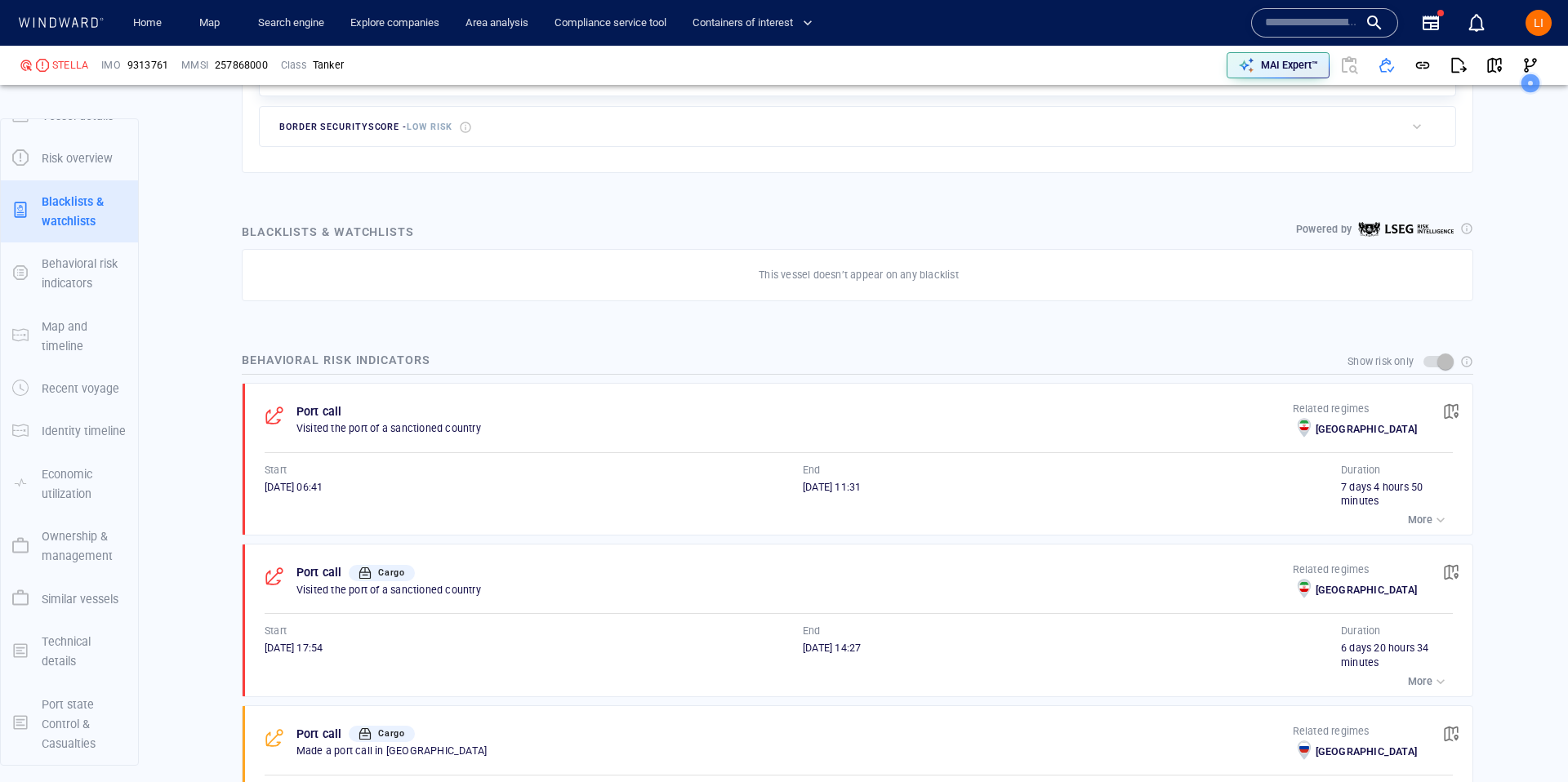
scroll to position [898, 0]
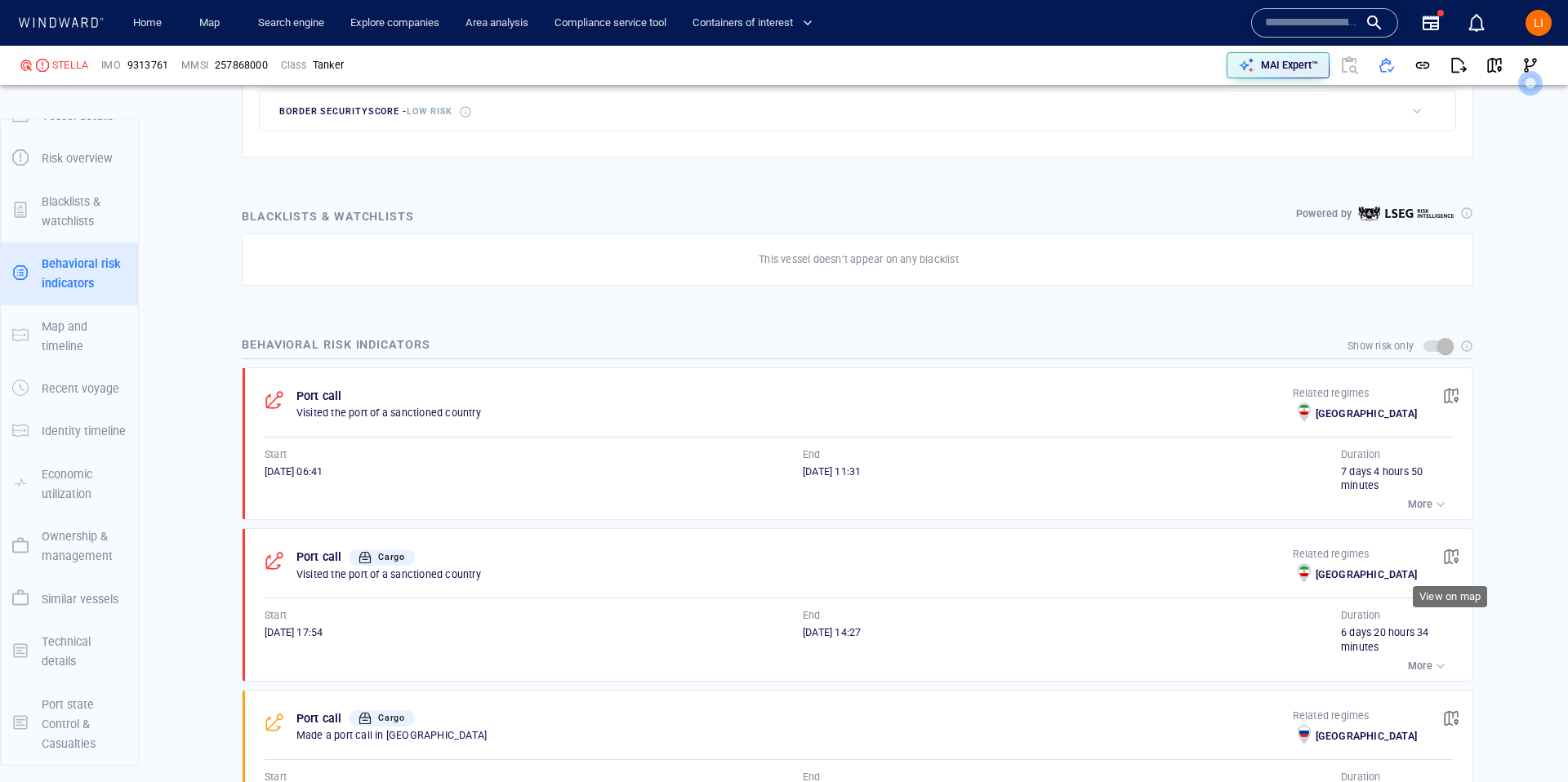
click at [1447, 555] on span "button" at bounding box center [1450, 557] width 17 height 17
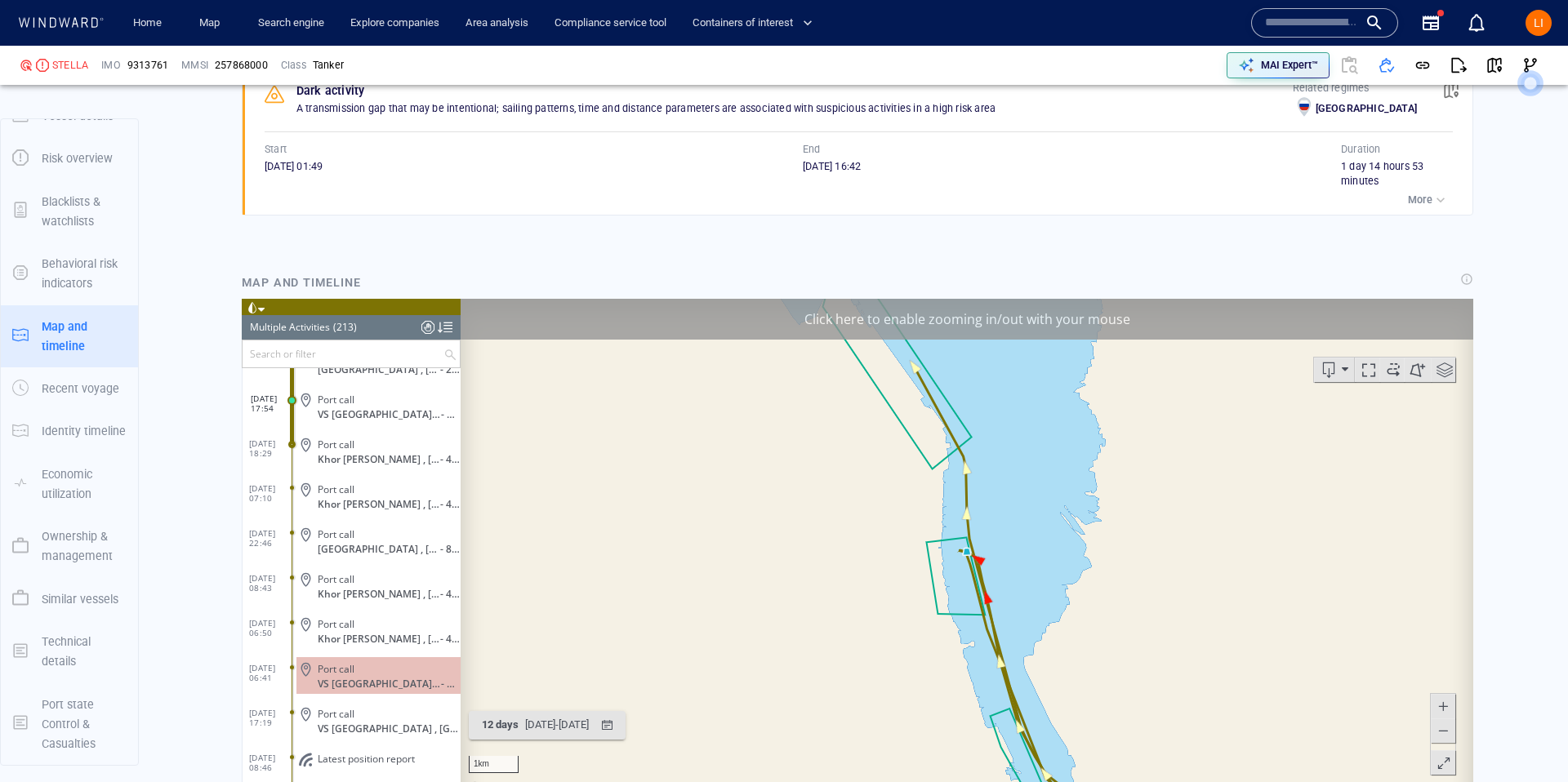
scroll to position [9147, 0]
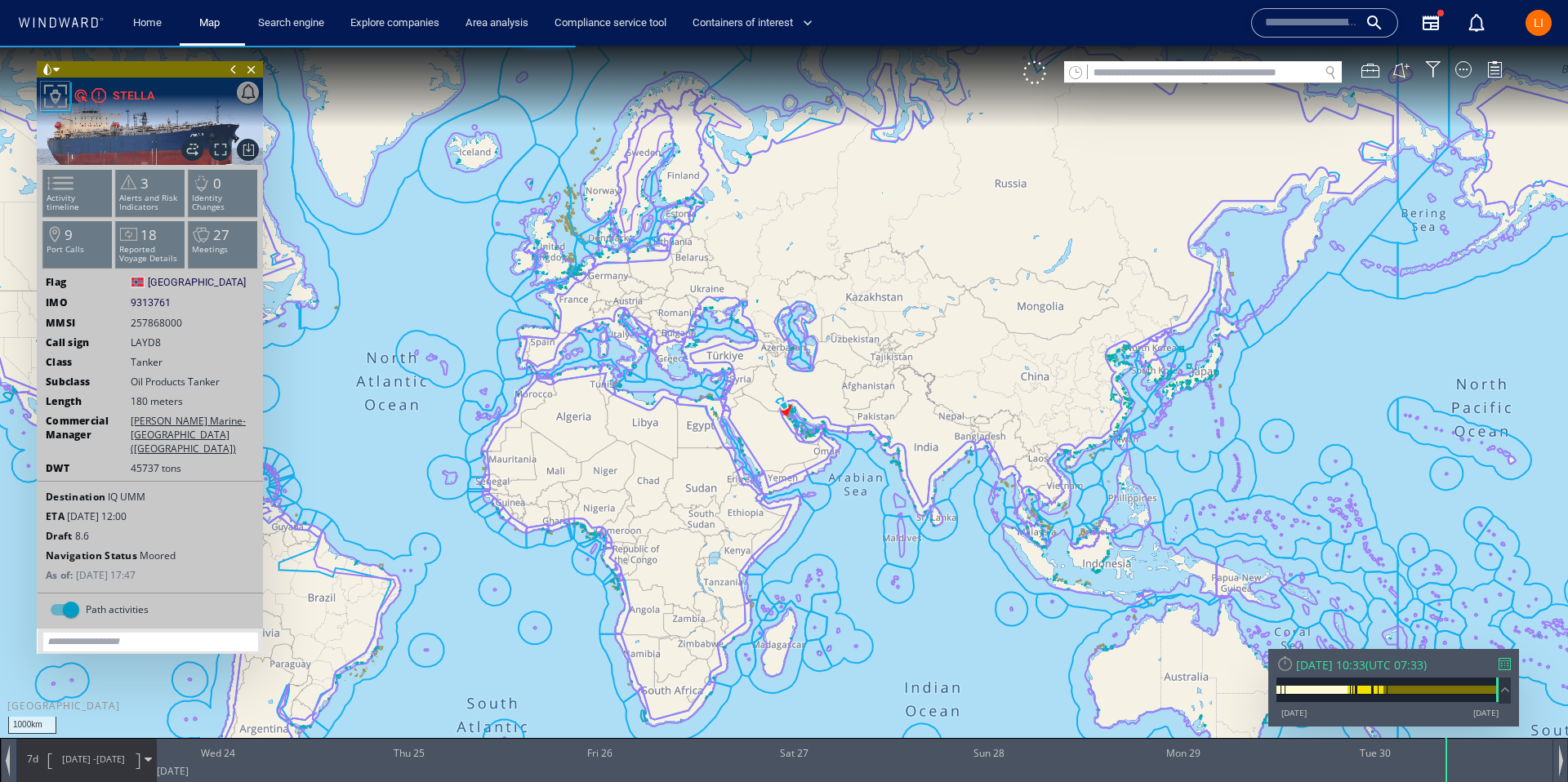
click at [1324, 660] on div "Tue 30/09/2025 10:33" at bounding box center [1330, 665] width 69 height 16
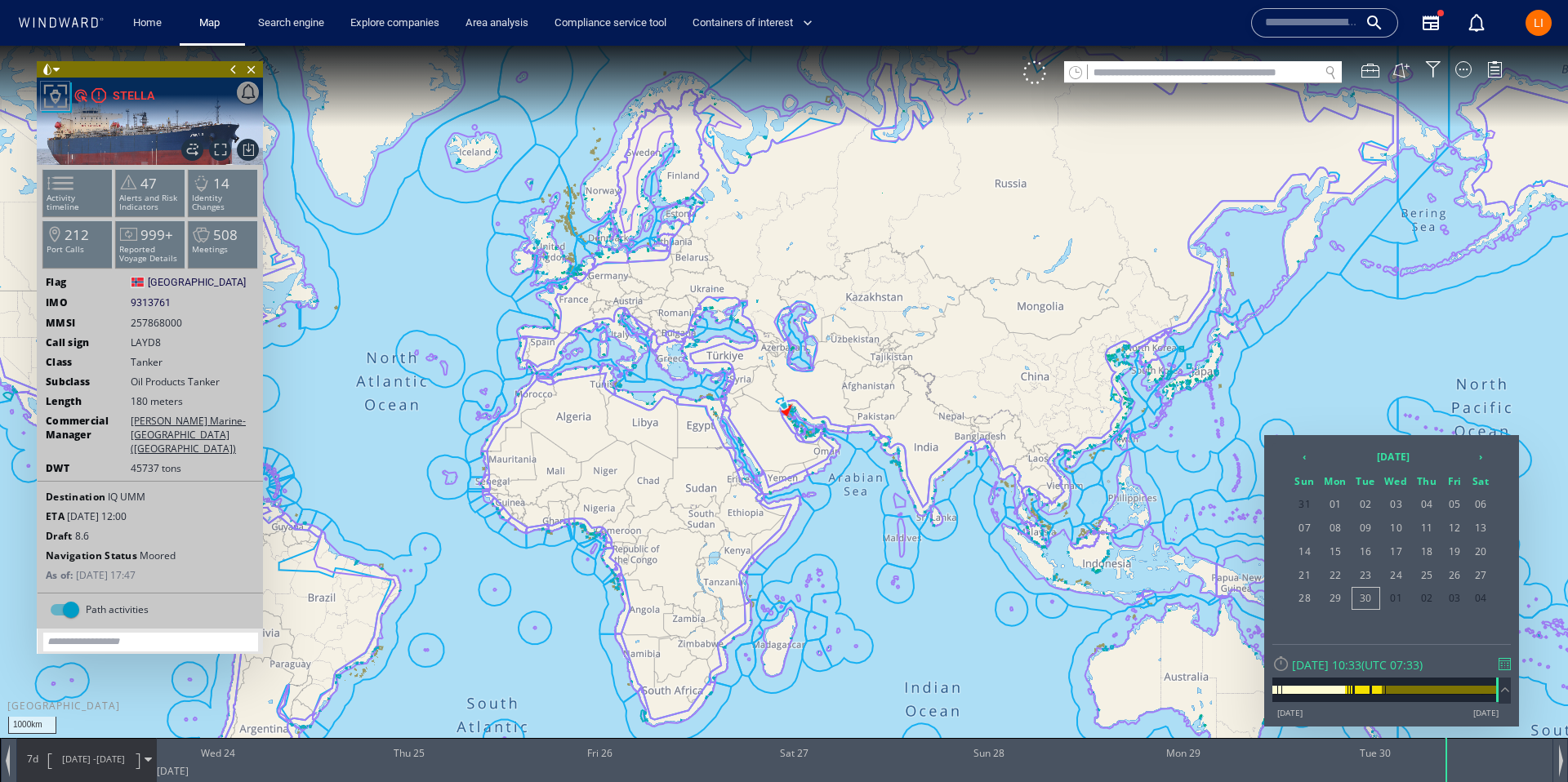
click at [782, 402] on div at bounding box center [784, 414] width 1568 height 736
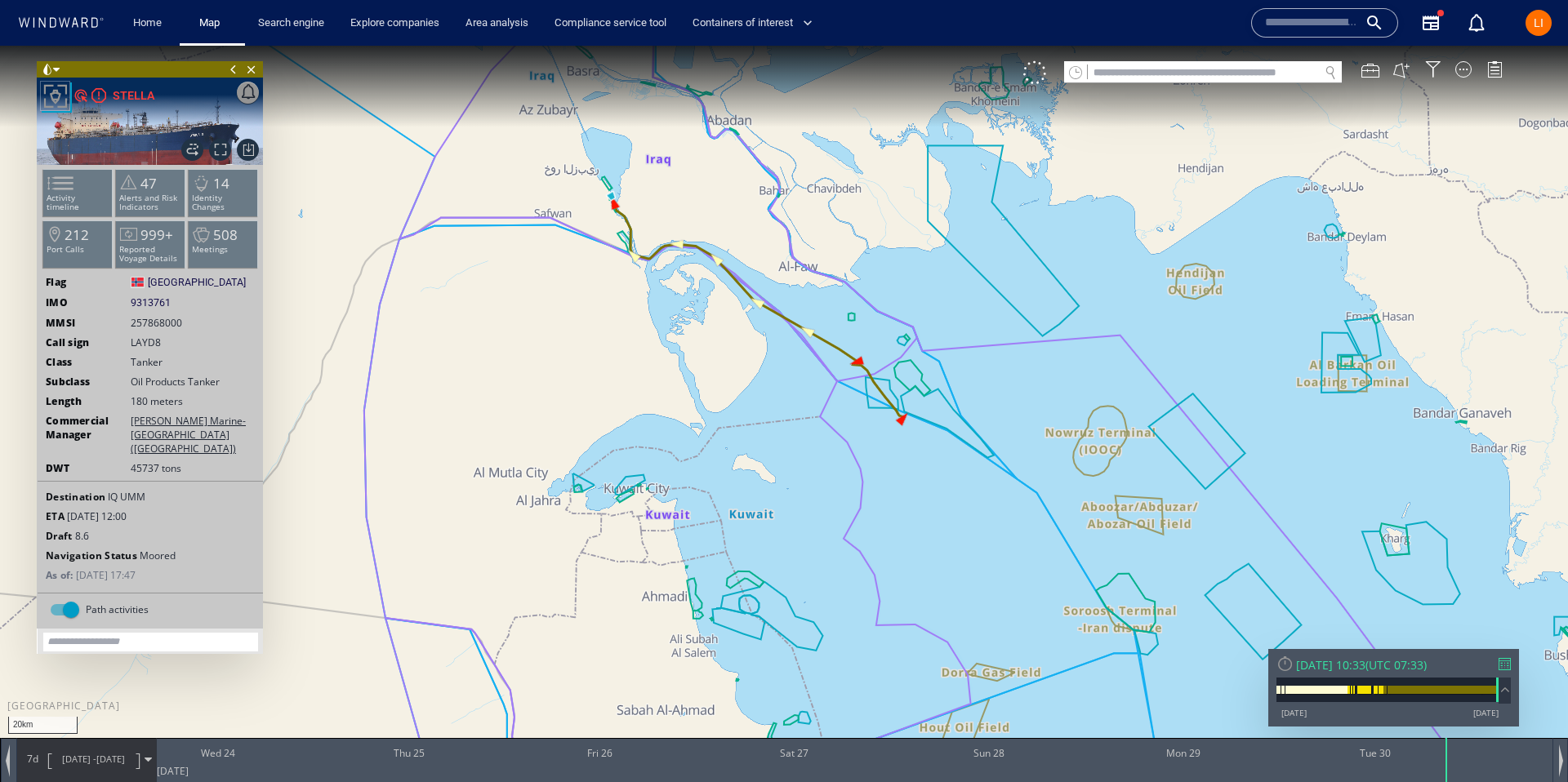
drag, startPoint x: 709, startPoint y: 250, endPoint x: 692, endPoint y: 369, distance: 120.2
click at [726, 369] on canvas "Map" at bounding box center [784, 405] width 1568 height 720
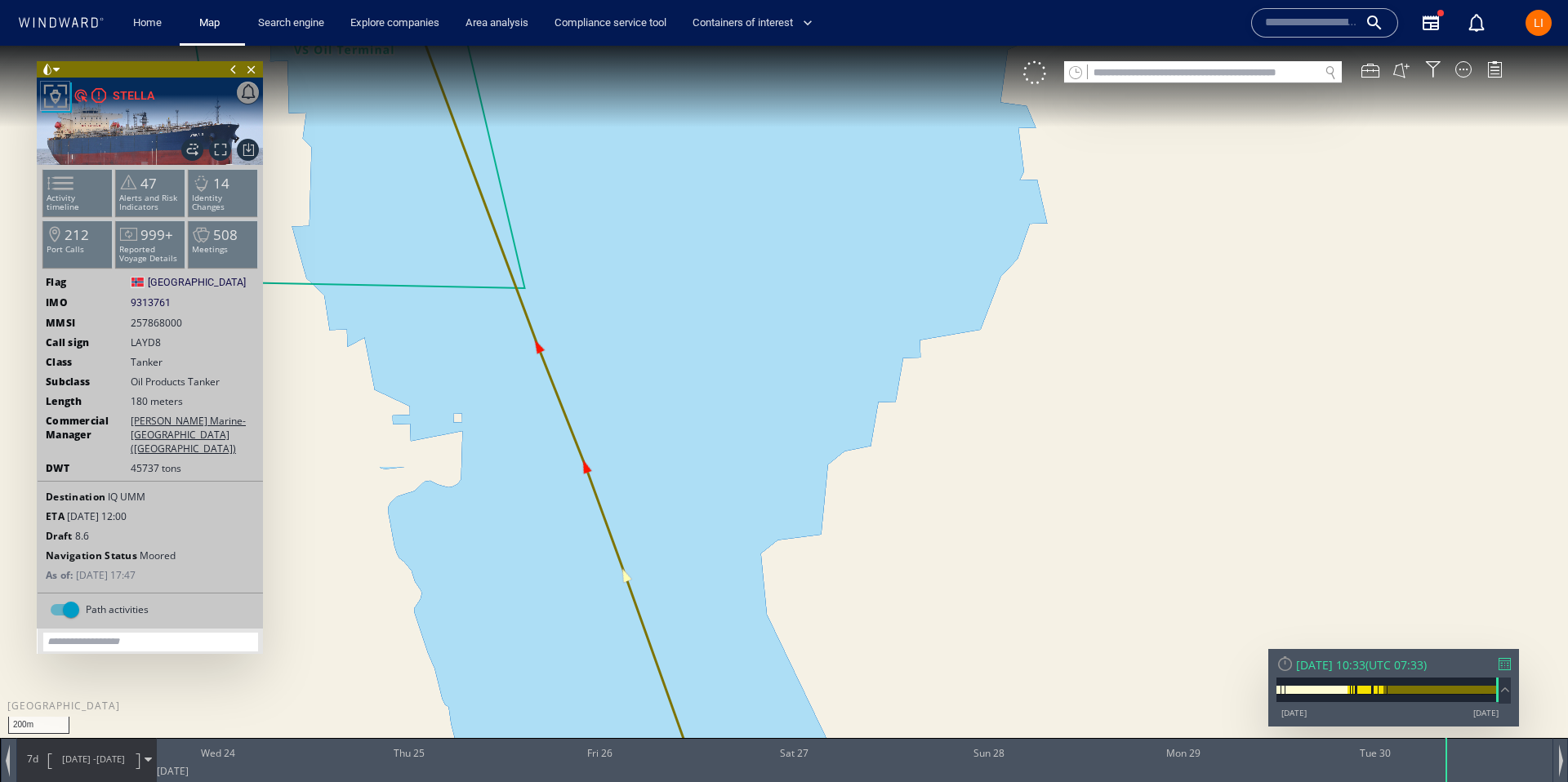
drag, startPoint x: 641, startPoint y: 323, endPoint x: 1239, endPoint y: 556, distance: 641.8
click at [1239, 555] on canvas "Map" at bounding box center [784, 405] width 1568 height 720
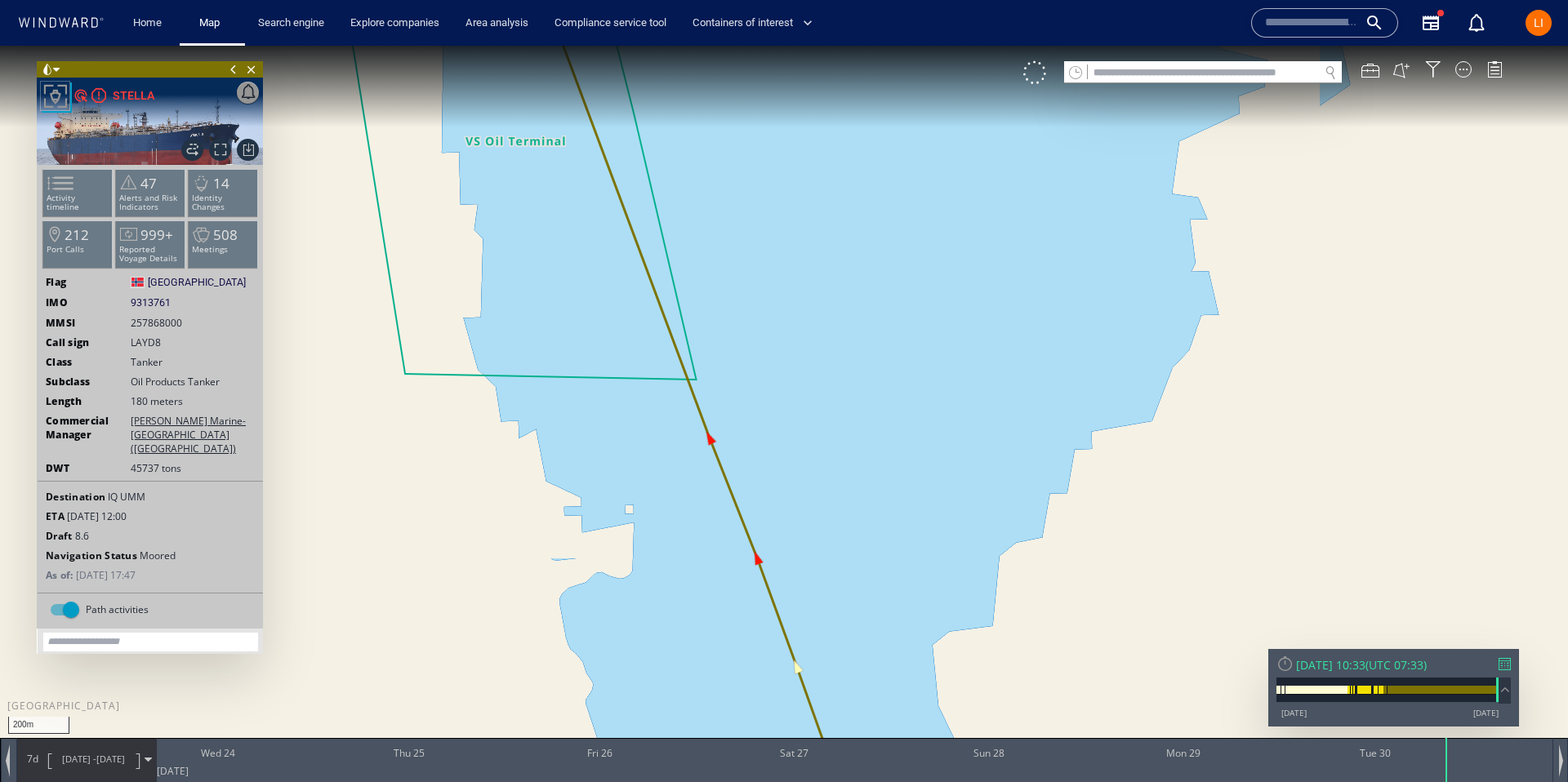
click at [1365, 668] on div "Tue 30/09/2025 10:33" at bounding box center [1330, 665] width 69 height 16
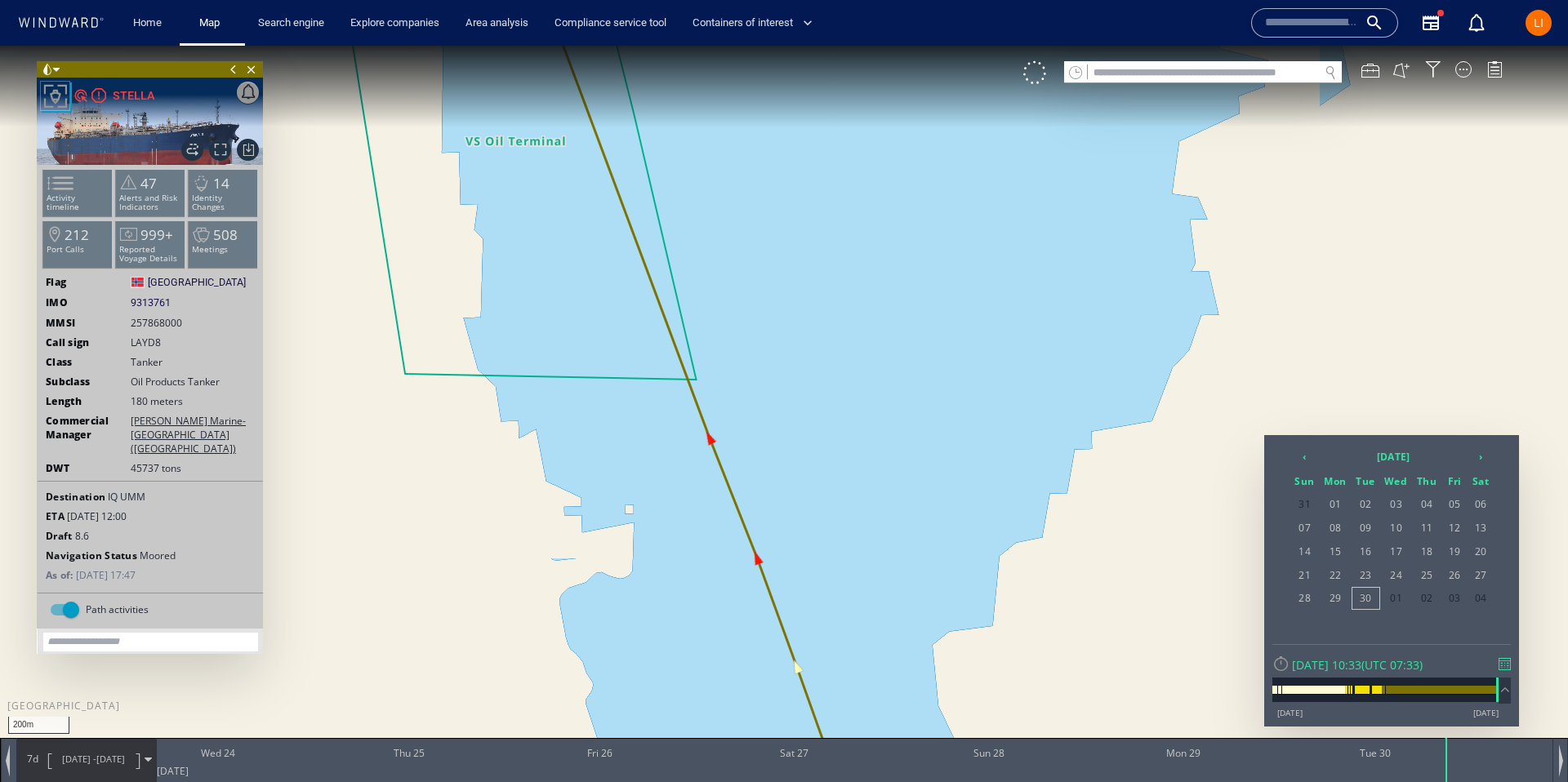
click at [1362, 551] on span "16" at bounding box center [1366, 552] width 27 height 21
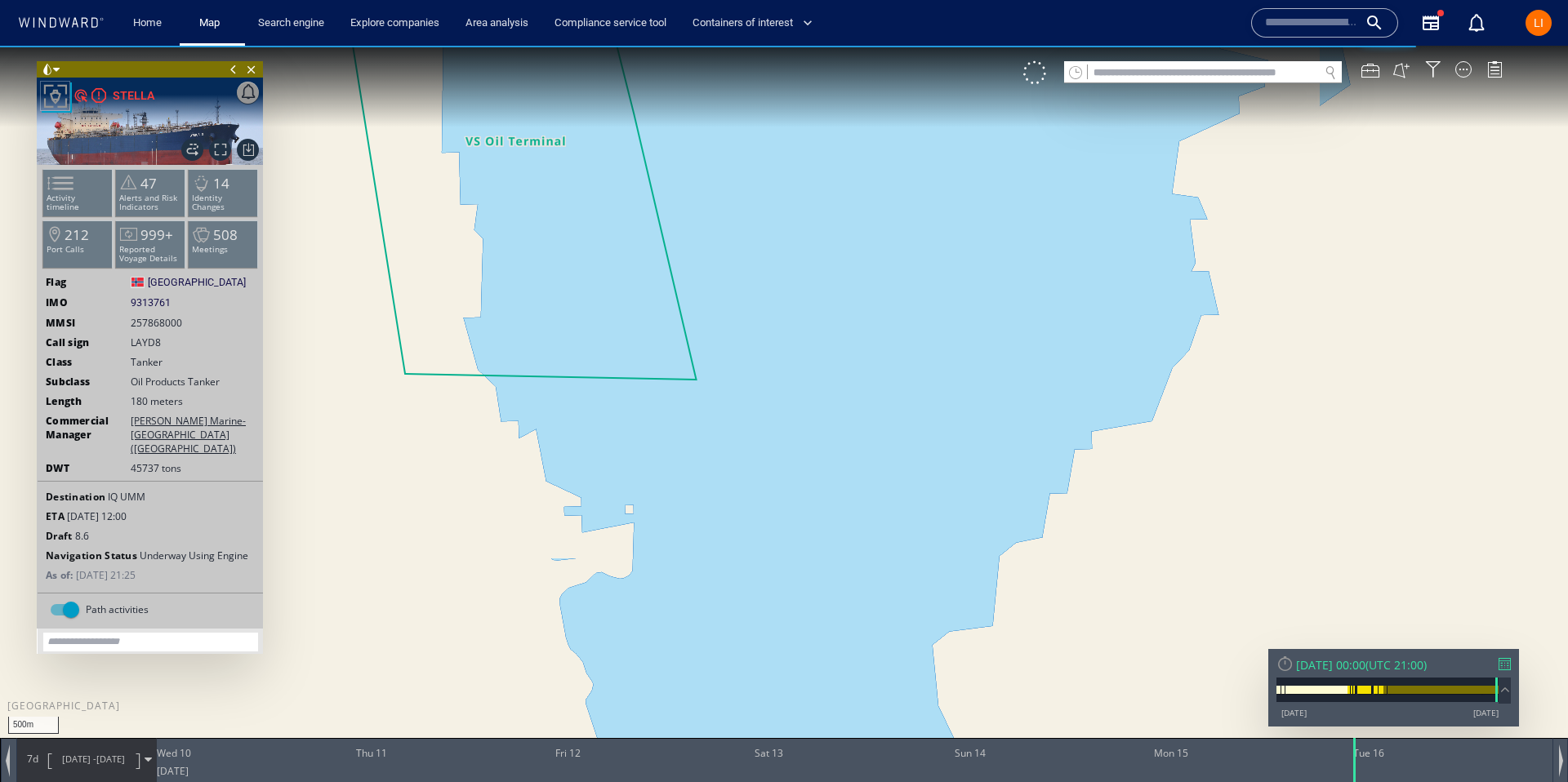
click at [725, 391] on canvas "Map" at bounding box center [784, 405] width 1568 height 720
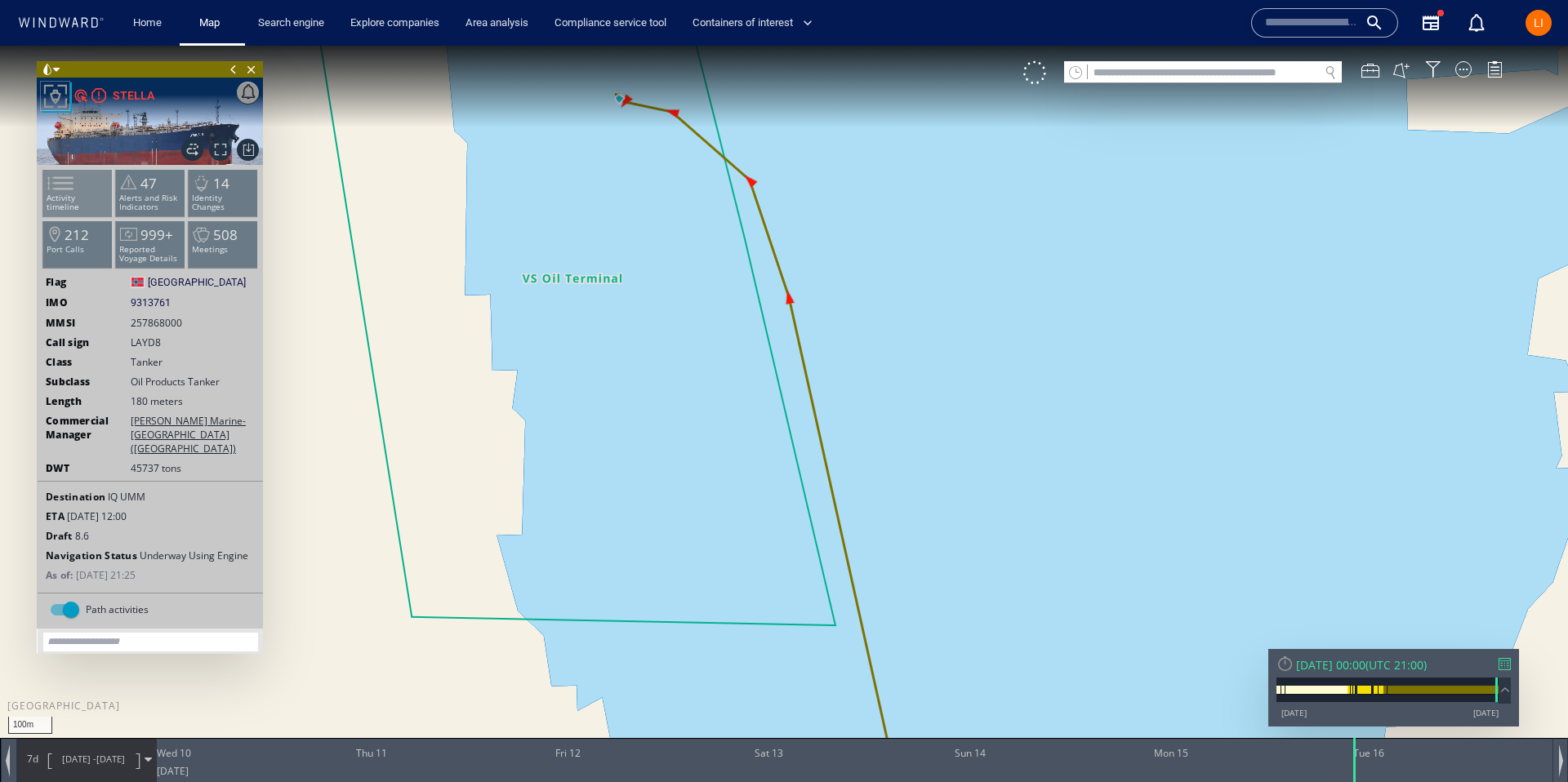
click at [87, 197] on p "Activity timeline" at bounding box center [78, 202] width 69 height 17
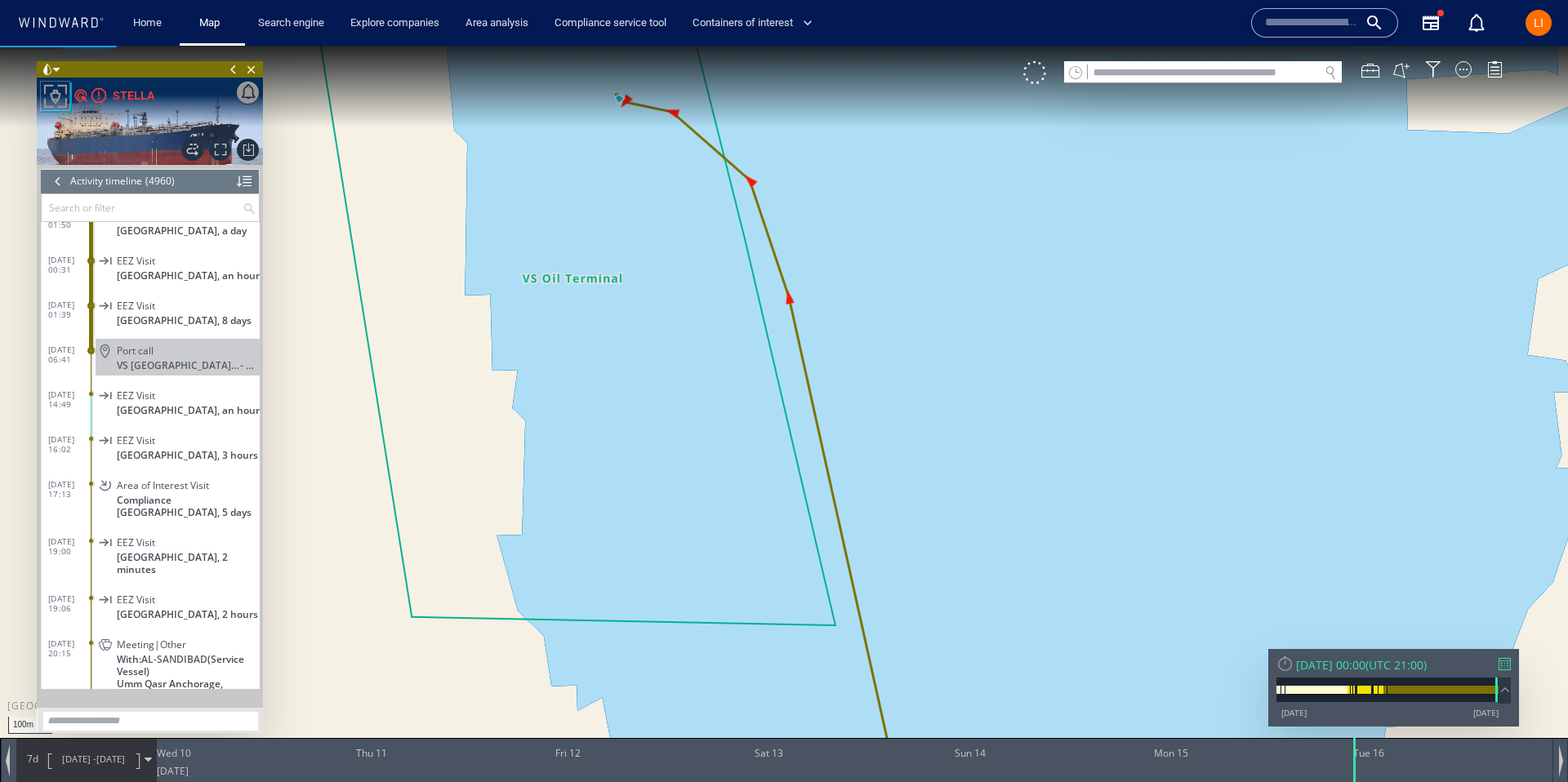
scroll to position [221836, 0]
click at [141, 352] on span "Port call" at bounding box center [135, 352] width 37 height 13
click at [1219, 76] on input "text" at bounding box center [1204, 73] width 231 height 22
paste input "*******"
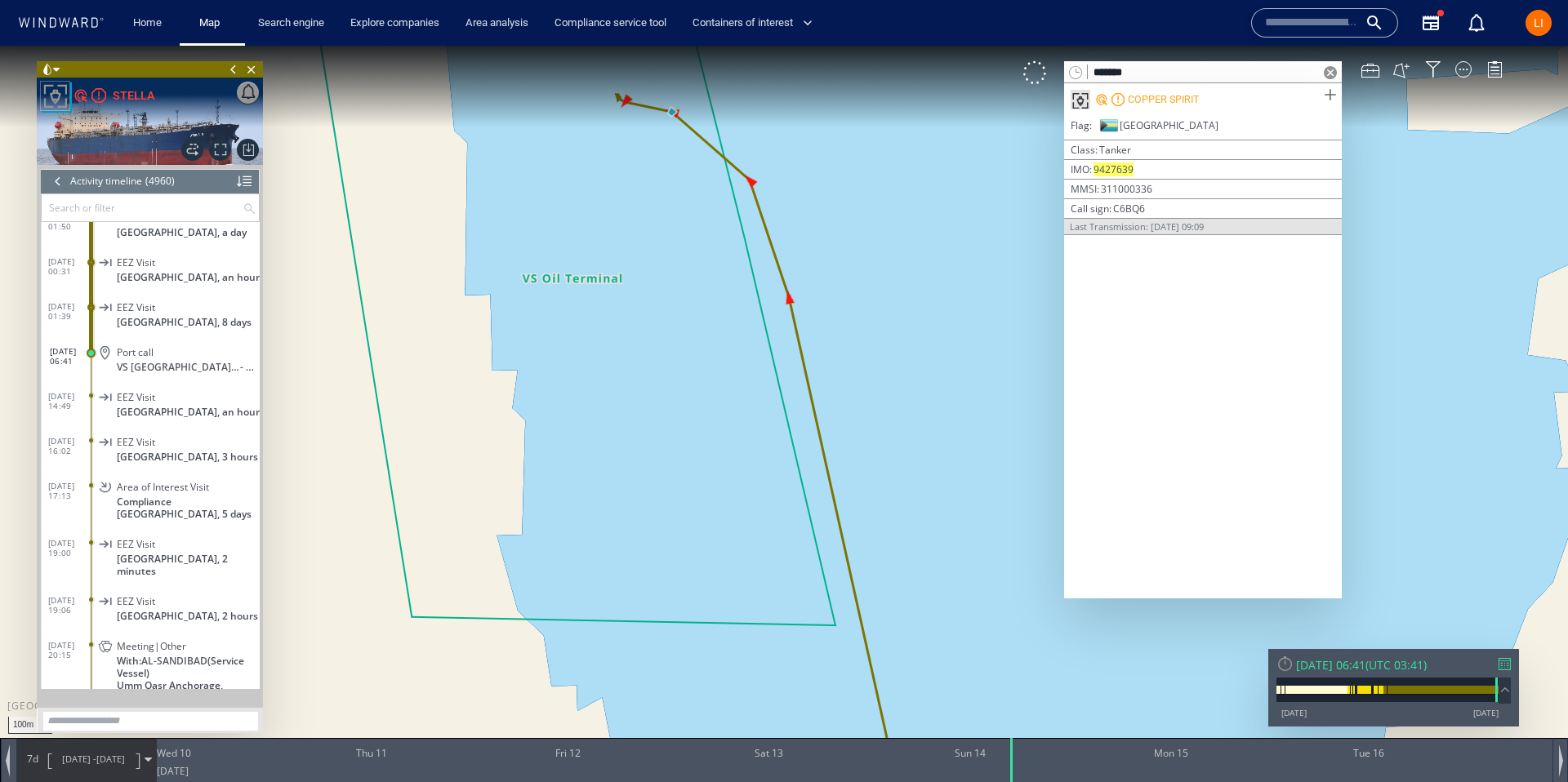
type input "*******"
click at [1325, 92] on span at bounding box center [1329, 94] width 20 height 20
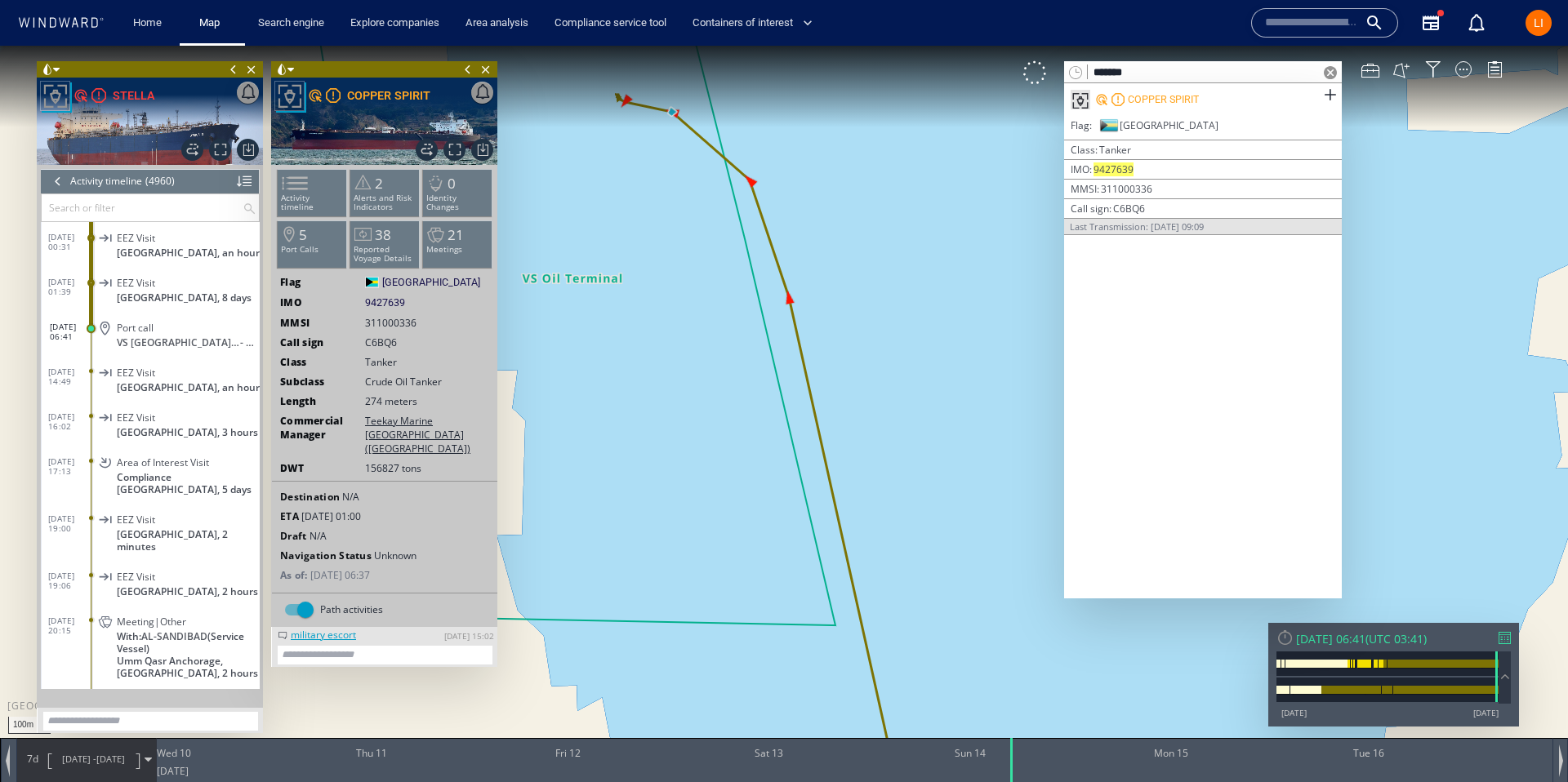
scroll to position [221925, 0]
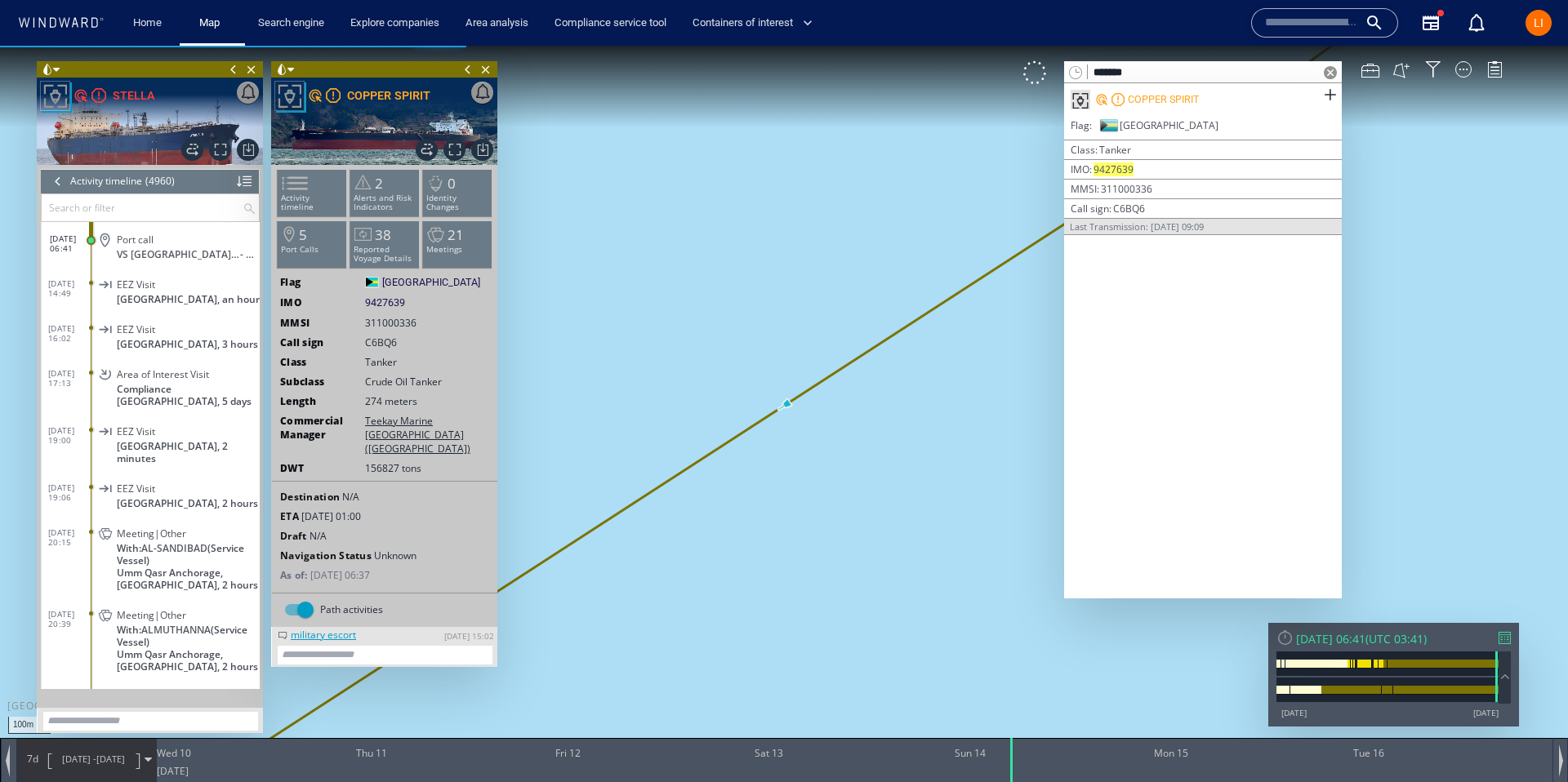
click at [1329, 75] on span at bounding box center [1329, 72] width 13 height 13
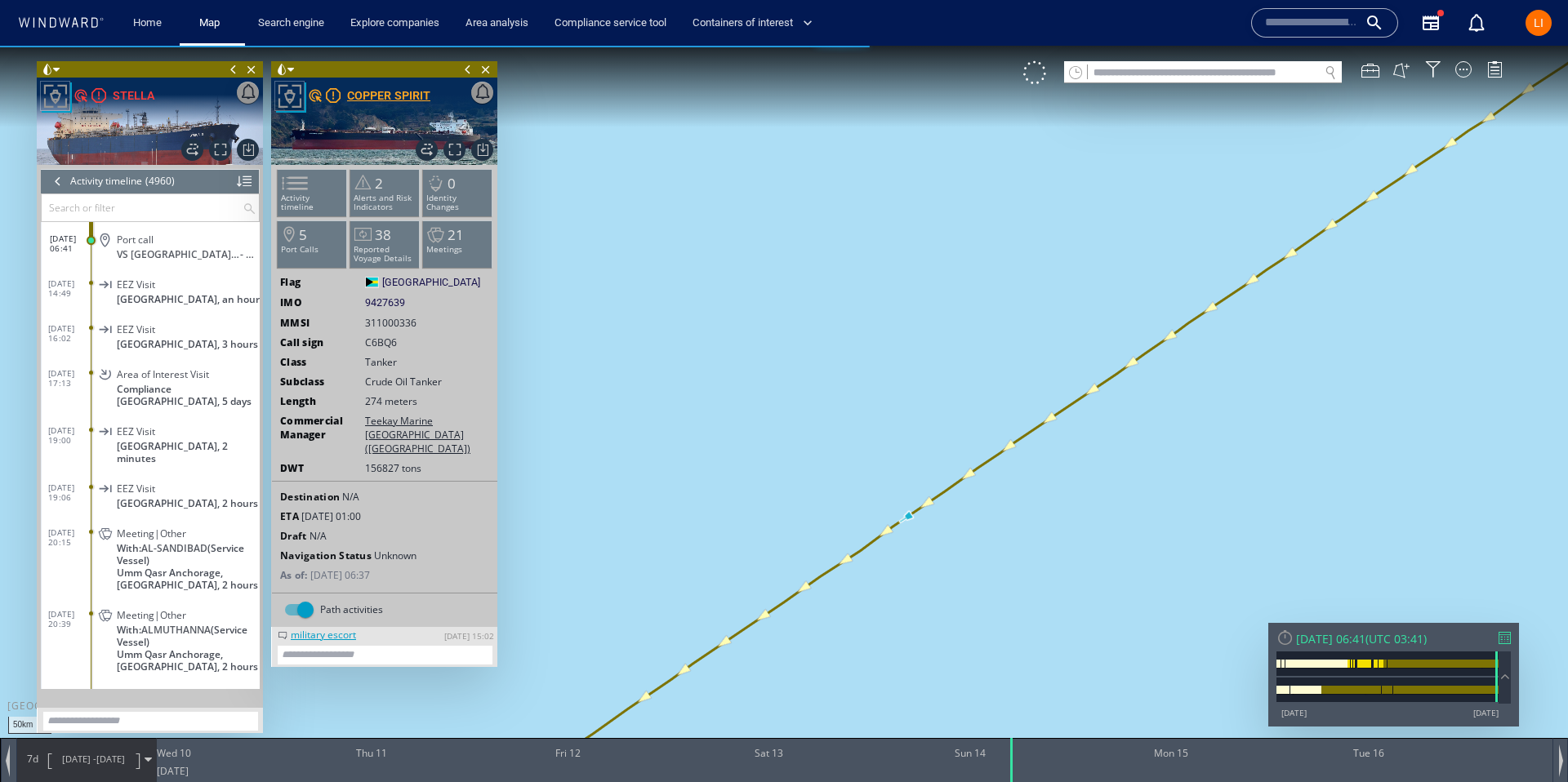
click at [381, 94] on div "COPPER SPIRIT" at bounding box center [389, 95] width 84 height 19
click at [1344, 633] on div "Sun 14/09/2025 06:41" at bounding box center [1330, 639] width 69 height 16
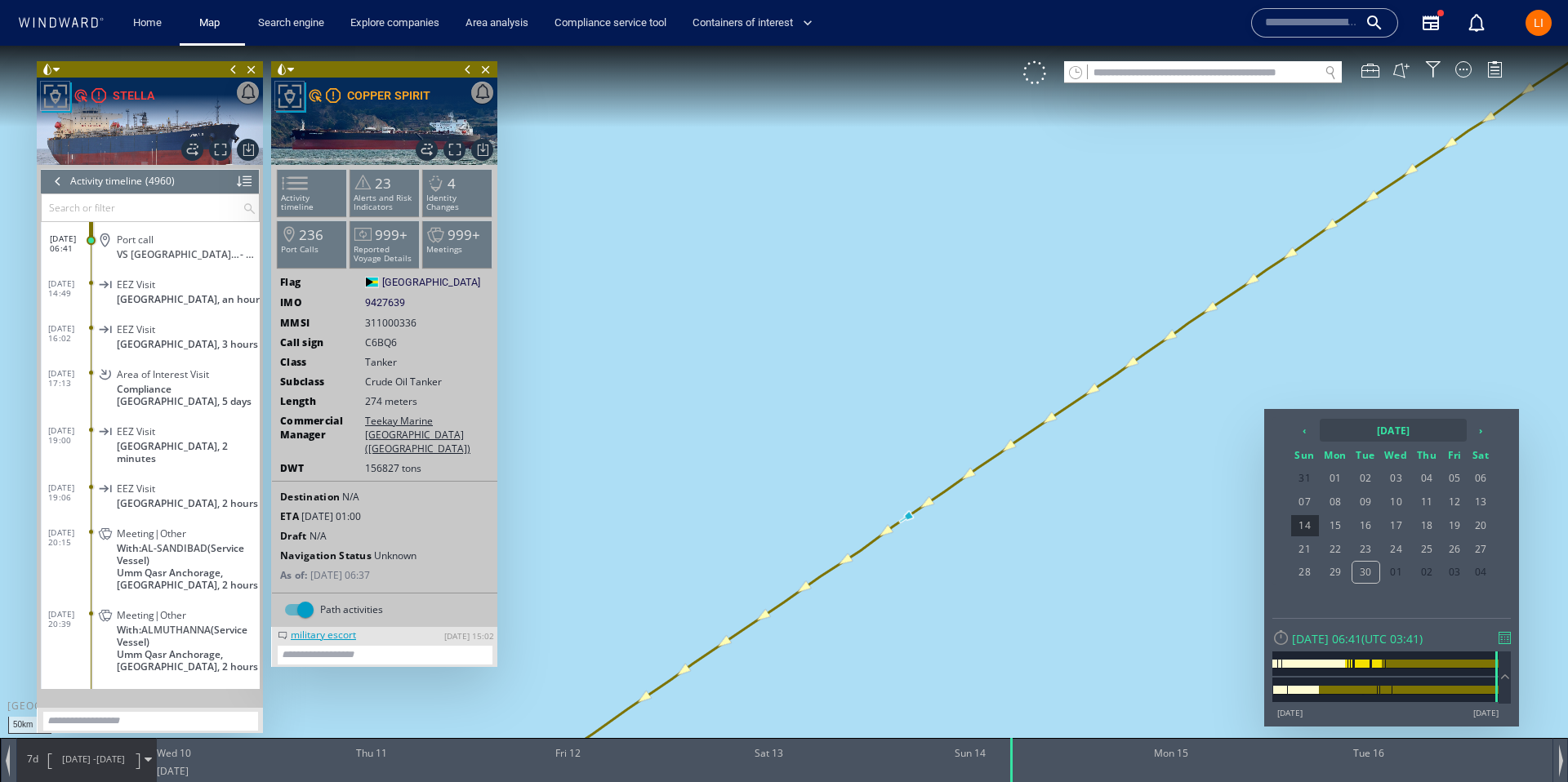
click at [1343, 437] on th "2025 September" at bounding box center [1392, 430] width 147 height 23
click at [1312, 435] on th "‹" at bounding box center [1306, 430] width 24 height 23
click at [1441, 564] on span "Dec" at bounding box center [1448, 564] width 39 height 44
click at [1361, 528] on span "12" at bounding box center [1366, 526] width 27 height 21
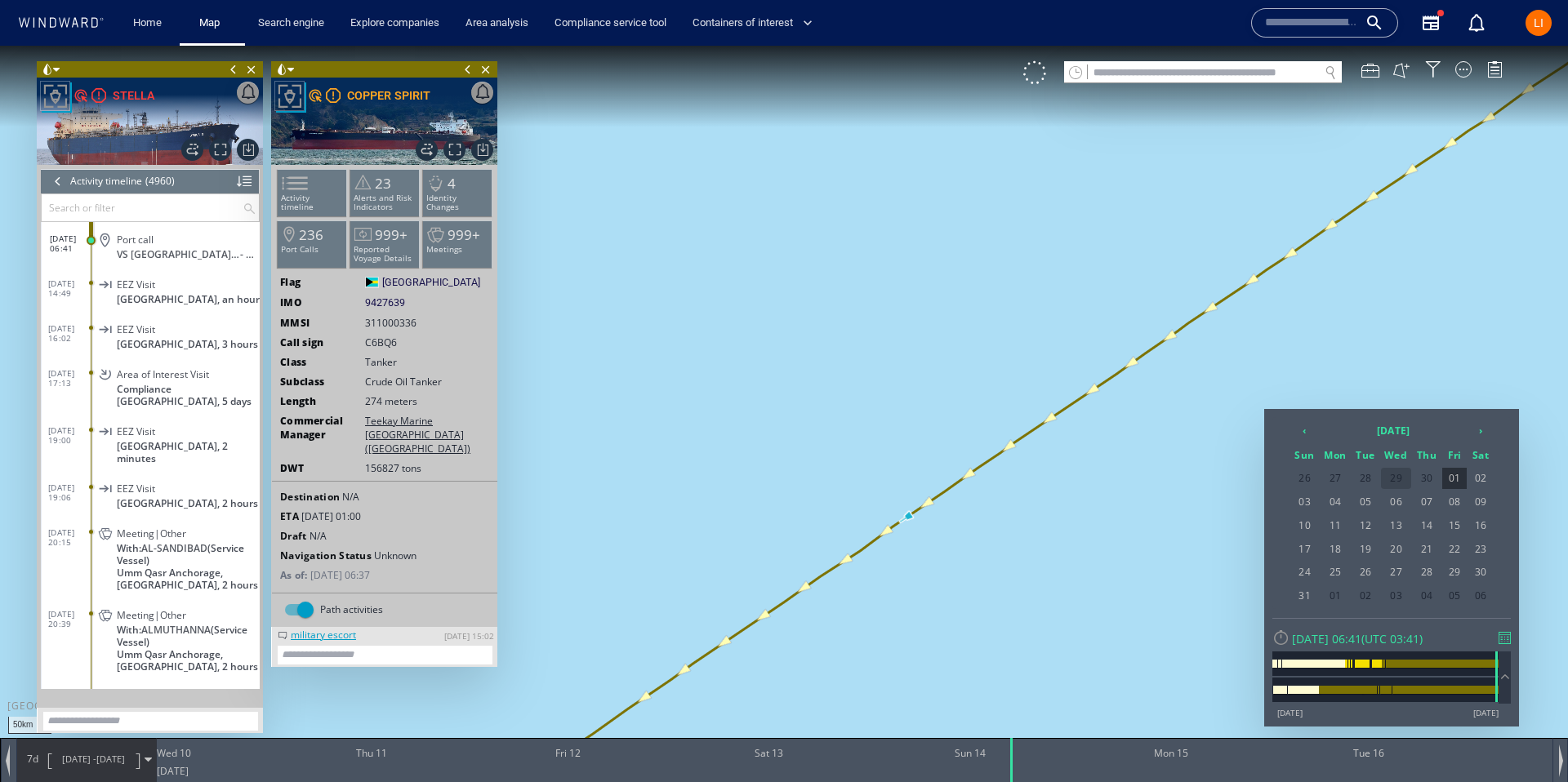
scroll to position [182318, 0]
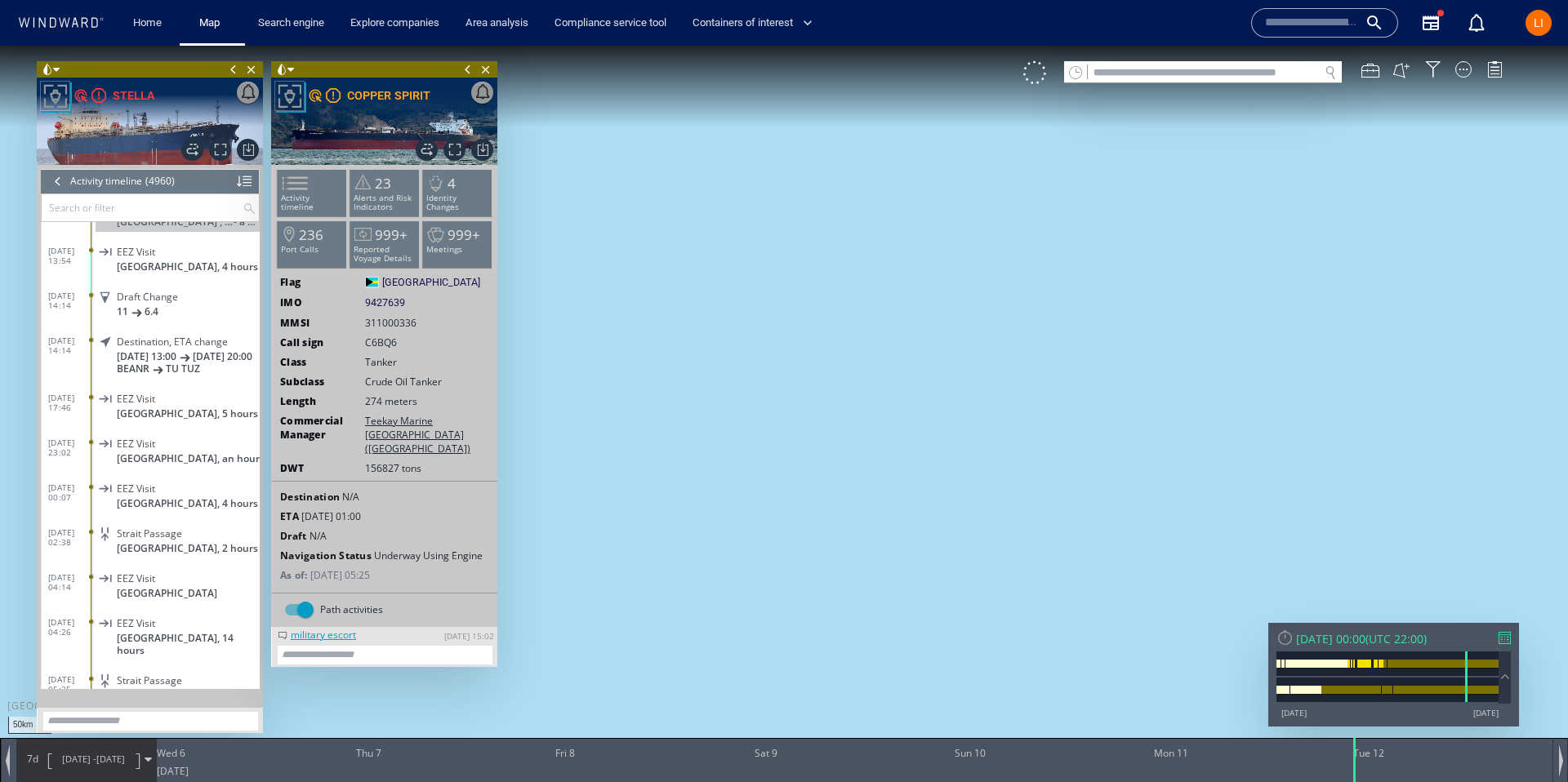
click at [54, 70] on span at bounding box center [56, 70] width 7 height 17
click at [99, 125] on li at bounding box center [98, 128] width 15 height 15
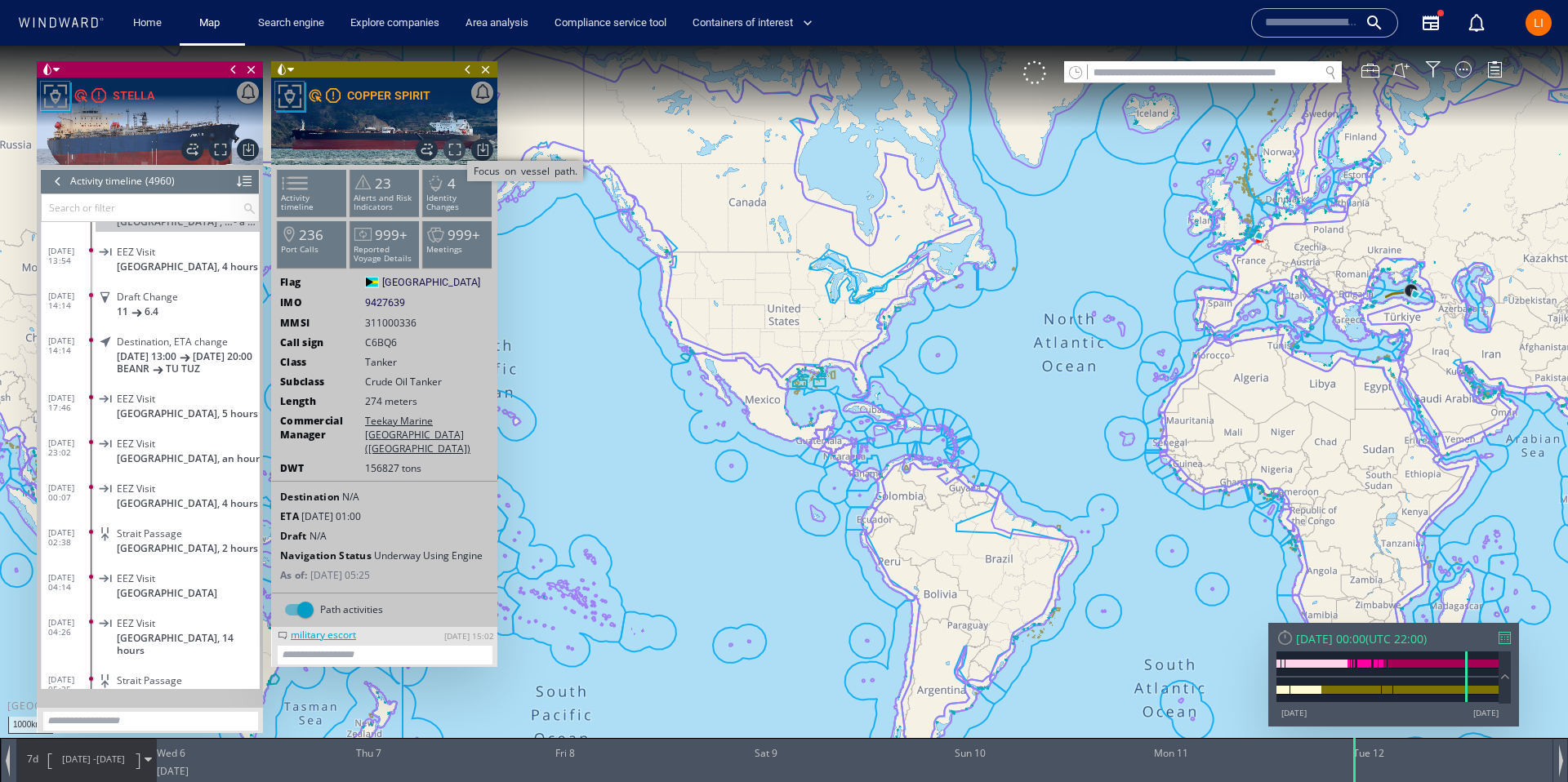
click at [456, 152] on span "Focus on vessel path." at bounding box center [454, 150] width 22 height 22
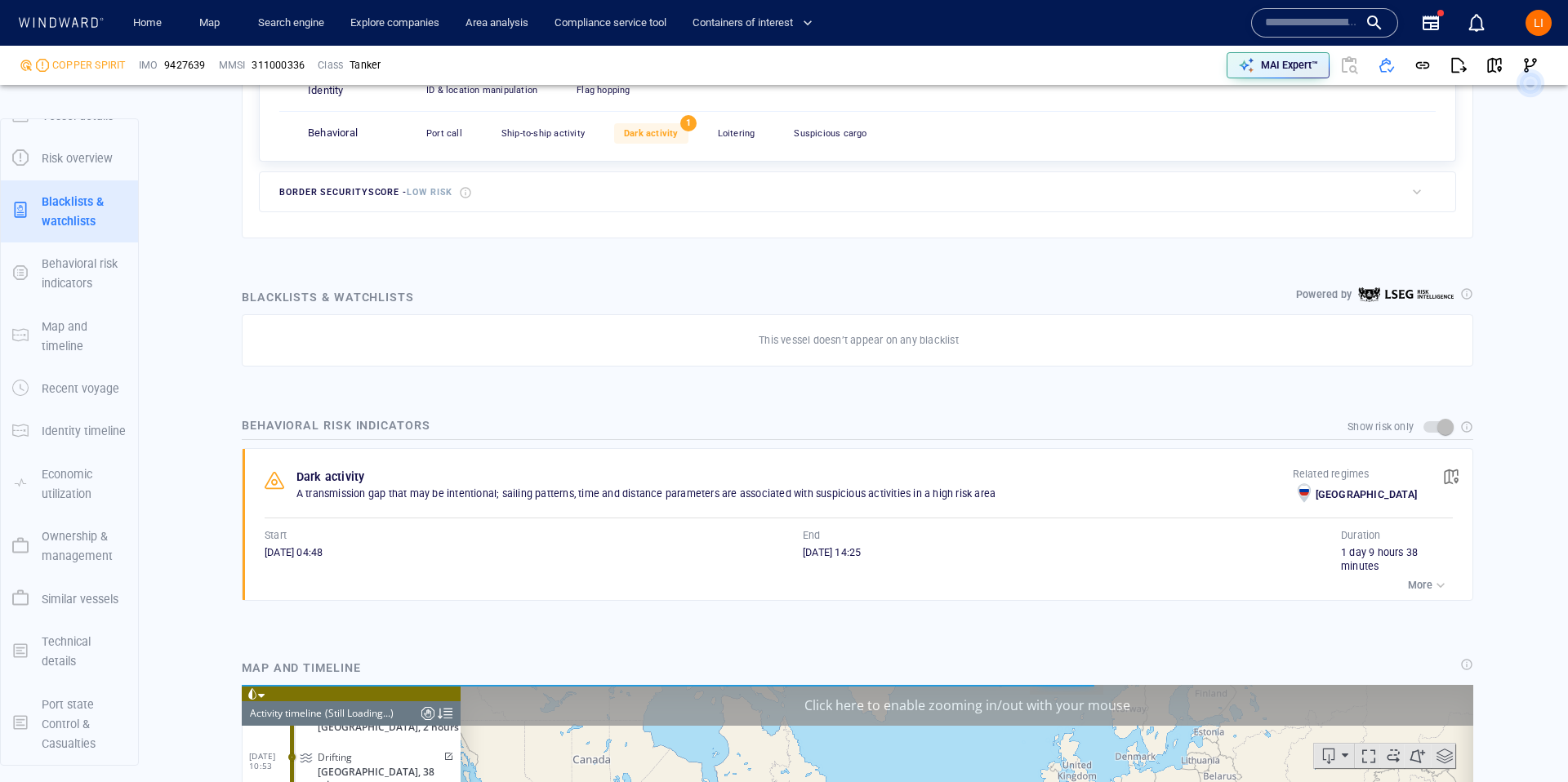
scroll to position [841, 0]
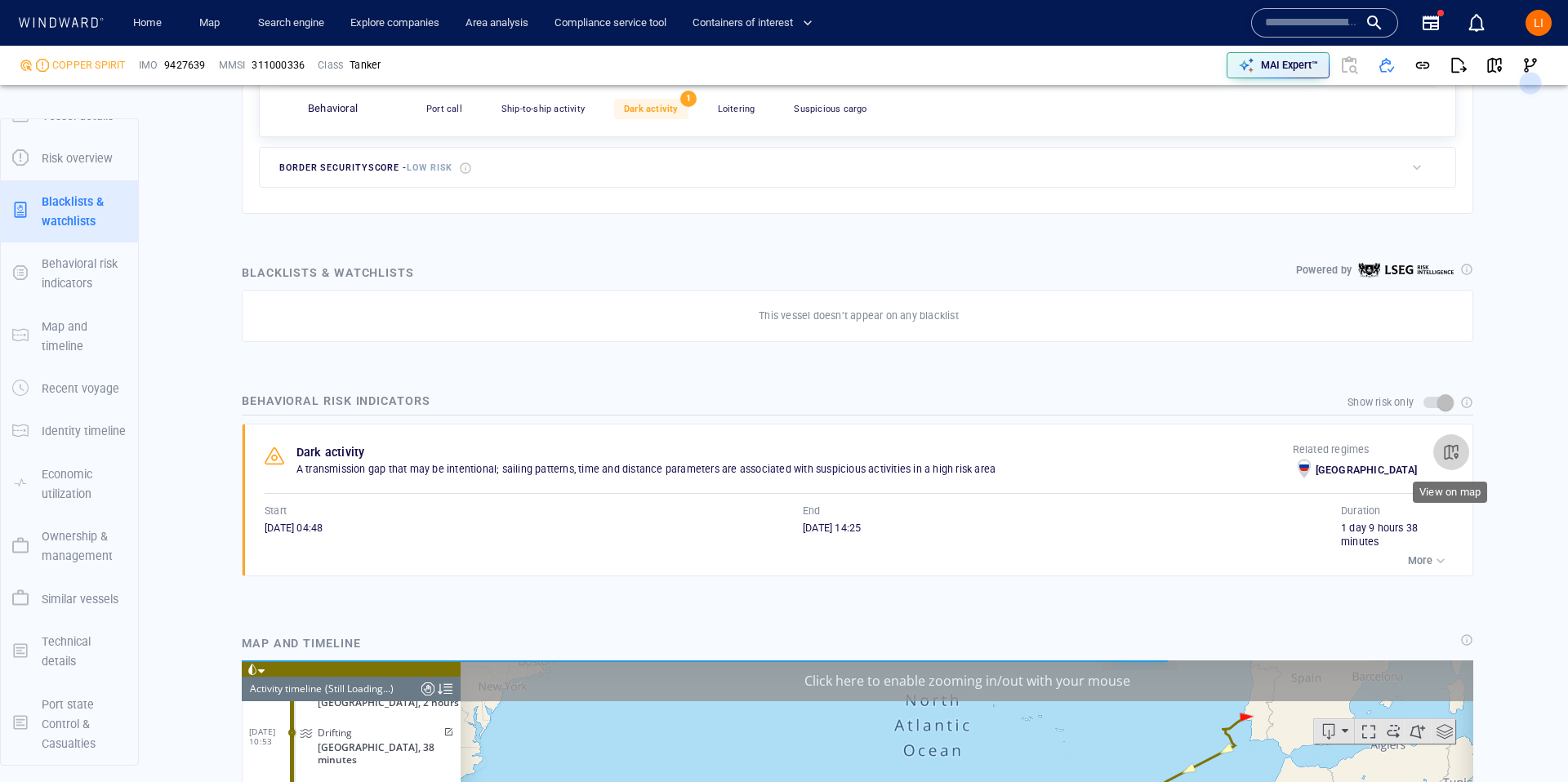
drag, startPoint x: 1456, startPoint y: 453, endPoint x: 1206, endPoint y: 60, distance: 465.8
click at [1456, 453] on span "button" at bounding box center [1450, 452] width 17 height 17
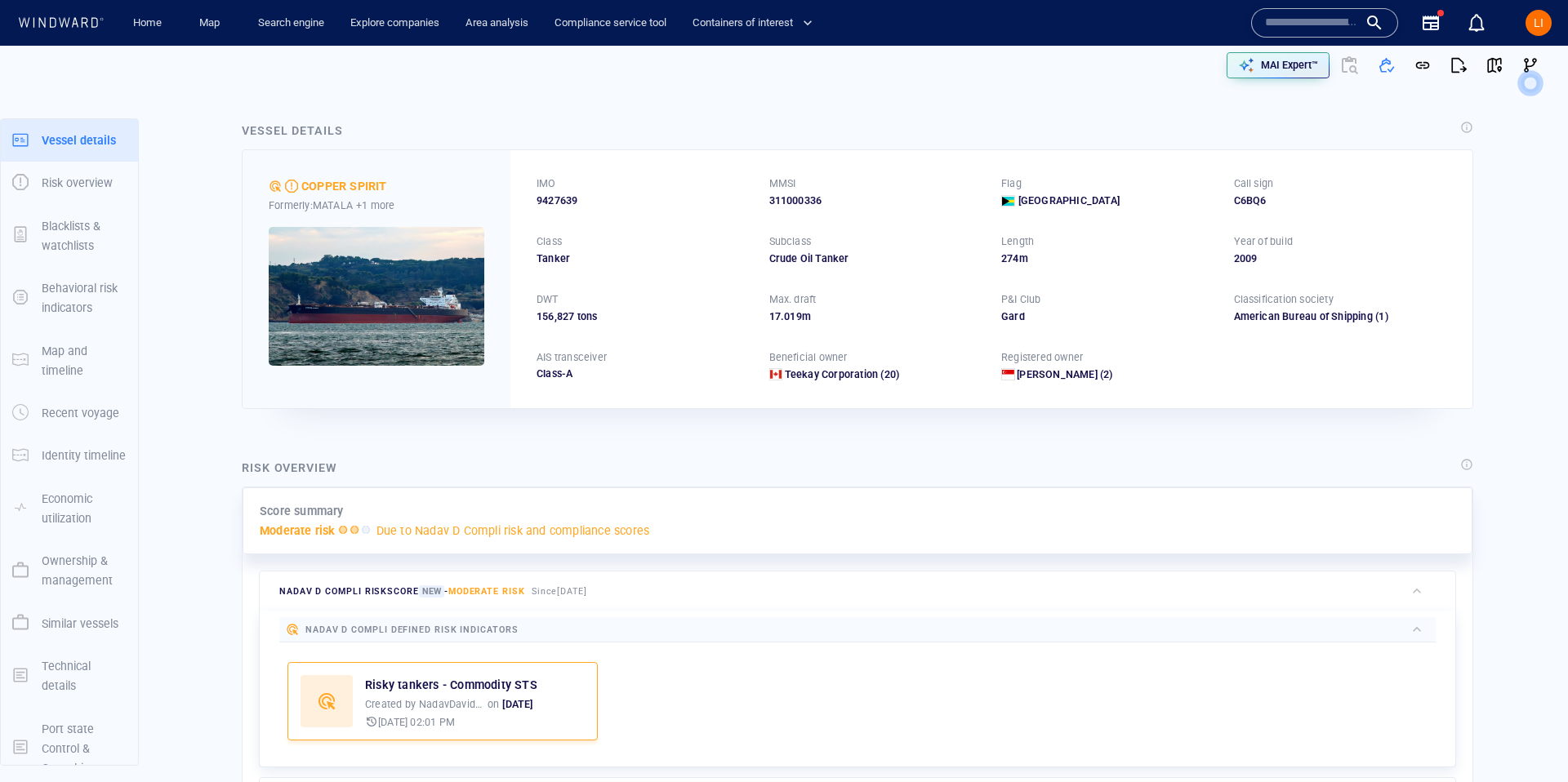
click at [1296, 59] on p "MAI Expert™" at bounding box center [1289, 65] width 57 height 15
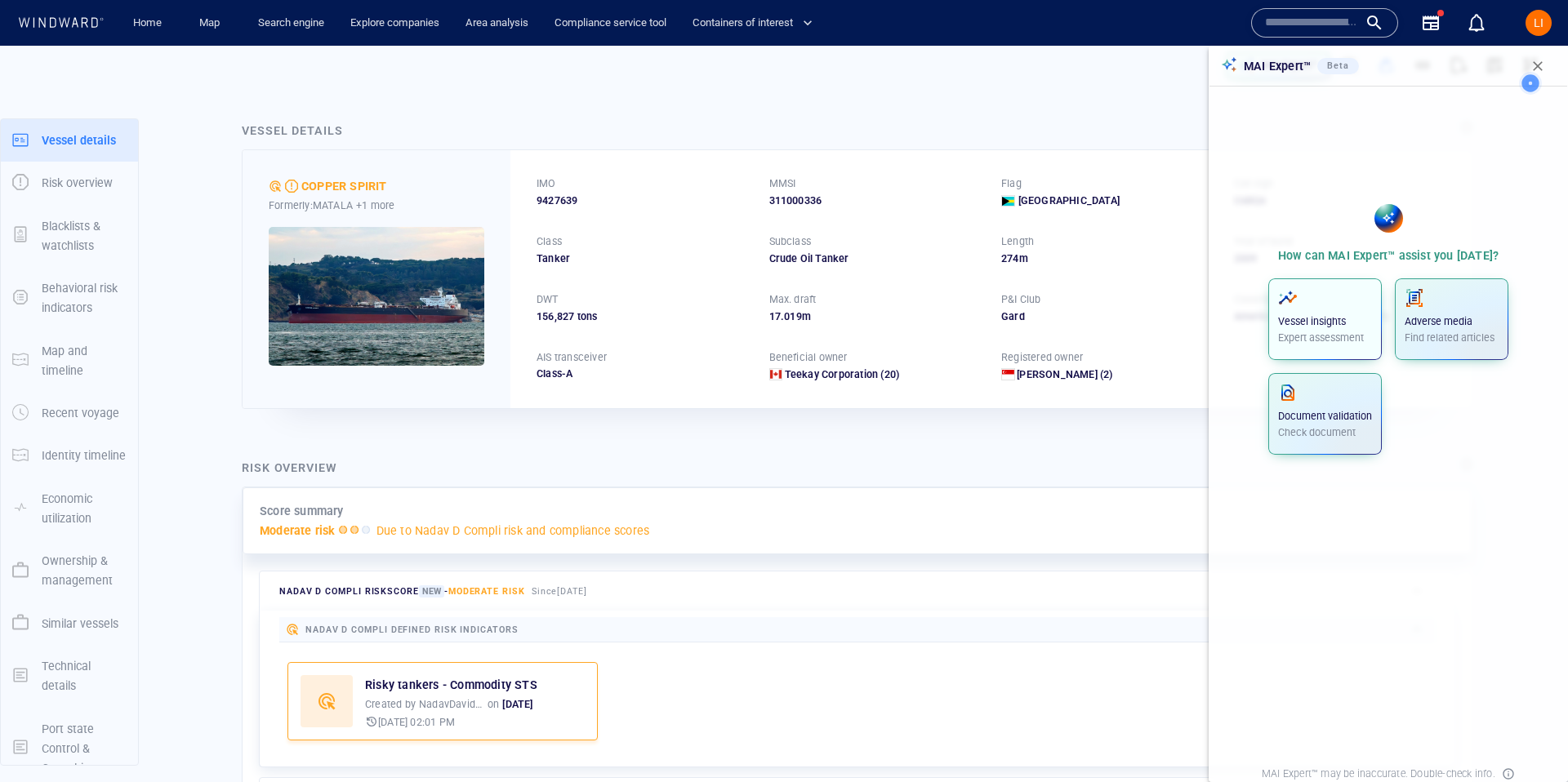
click at [1329, 287] on button "Vessel insights Expert assessment" at bounding box center [1324, 320] width 114 height 82
